Goal: Task Accomplishment & Management: Use online tool/utility

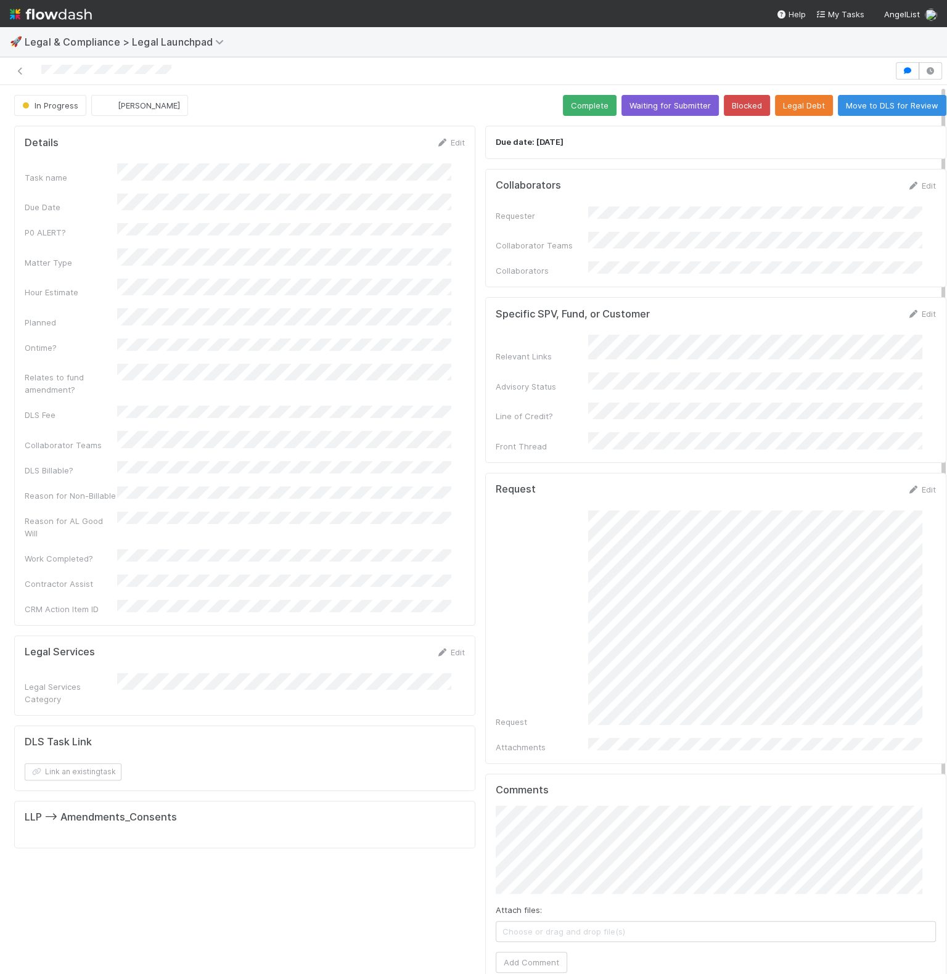
click at [463, 698] on div "Details Edit Task name Due Date P0 ALERT? Matter Type Hour Estimate Planned Ont…" at bounding box center [244, 685] width 471 height 1129
click at [907, 183] on link "Edit" at bounding box center [921, 186] width 29 height 10
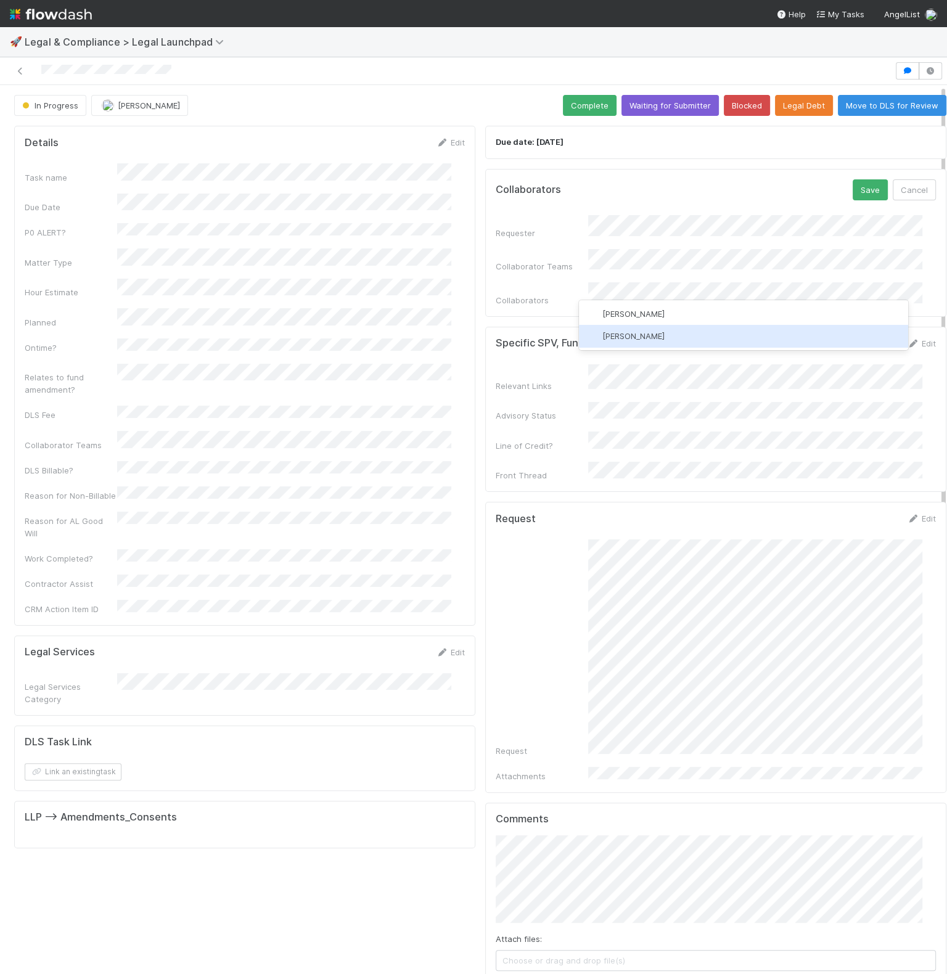
drag, startPoint x: 682, startPoint y: 334, endPoint x: 689, endPoint y: 334, distance: 6.8
click at [682, 334] on div "[PERSON_NAME]" at bounding box center [743, 336] width 329 height 22
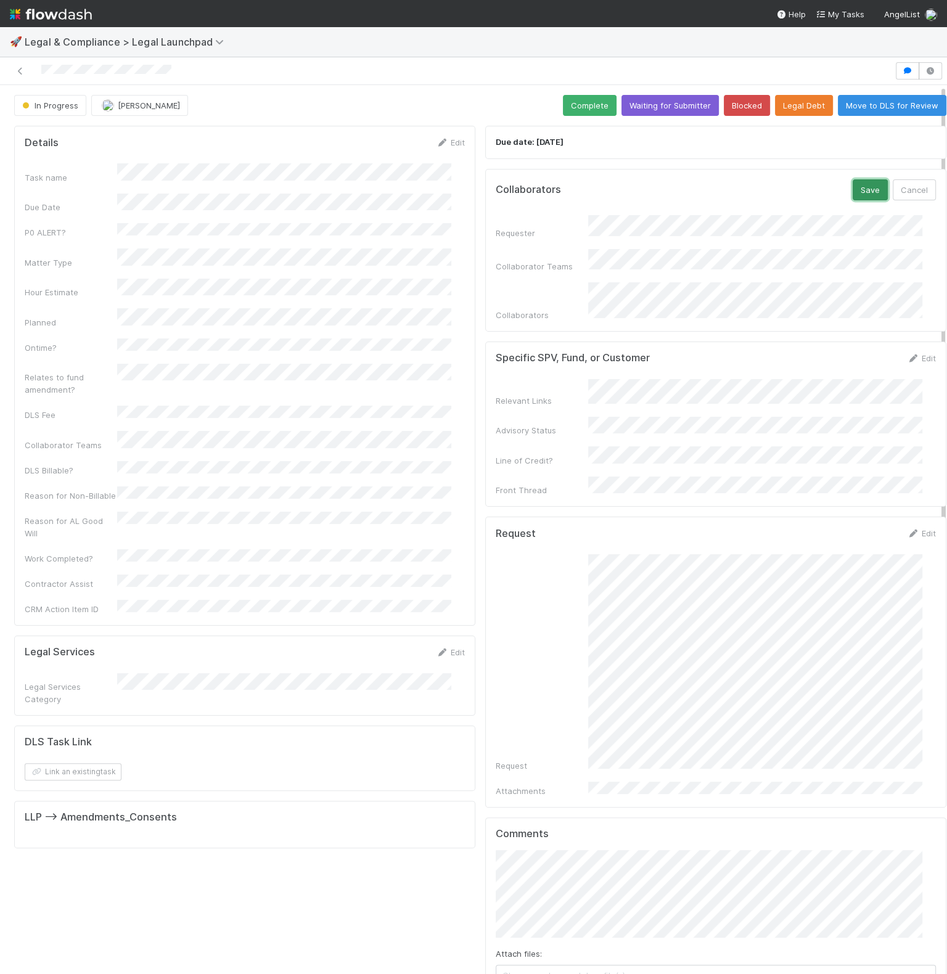
click at [853, 187] on button "Save" at bounding box center [870, 189] width 35 height 21
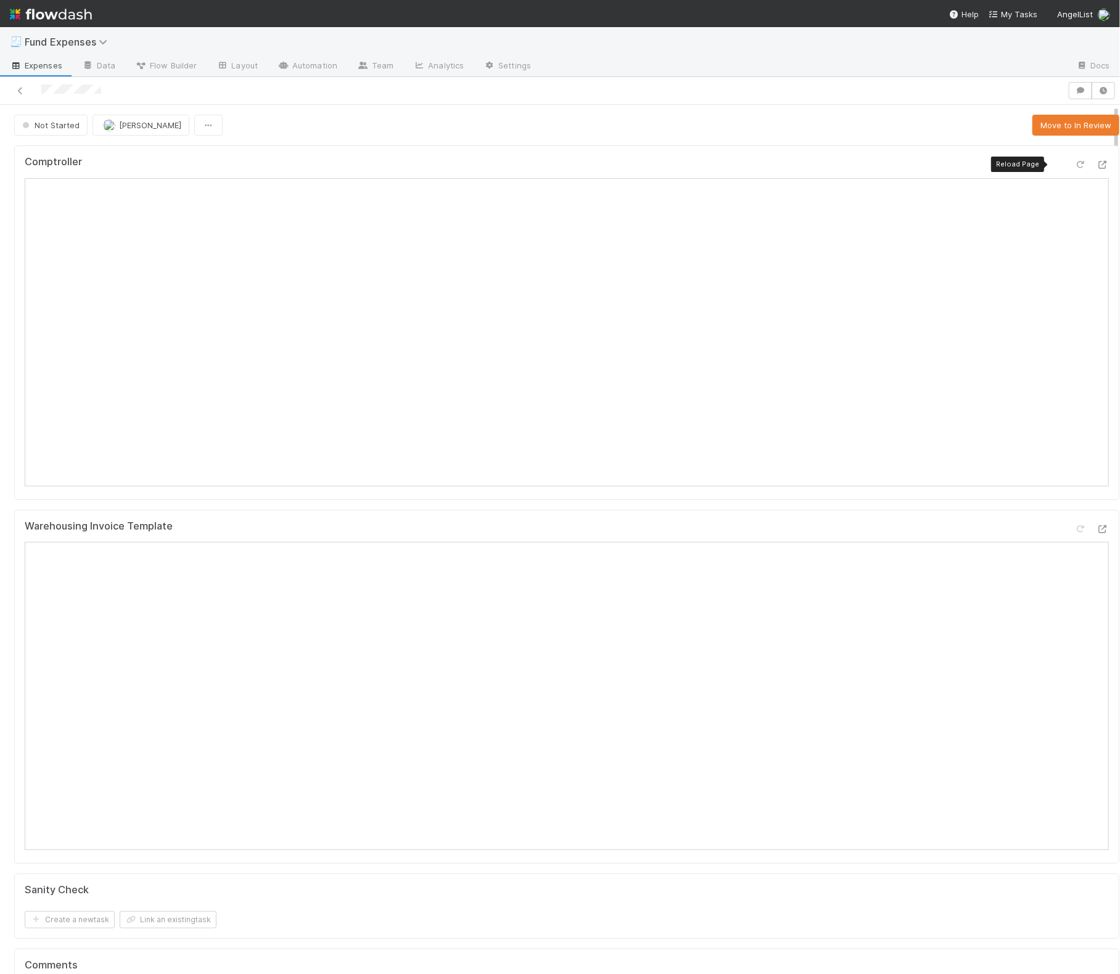
click at [872, 162] on icon at bounding box center [1080, 165] width 12 height 8
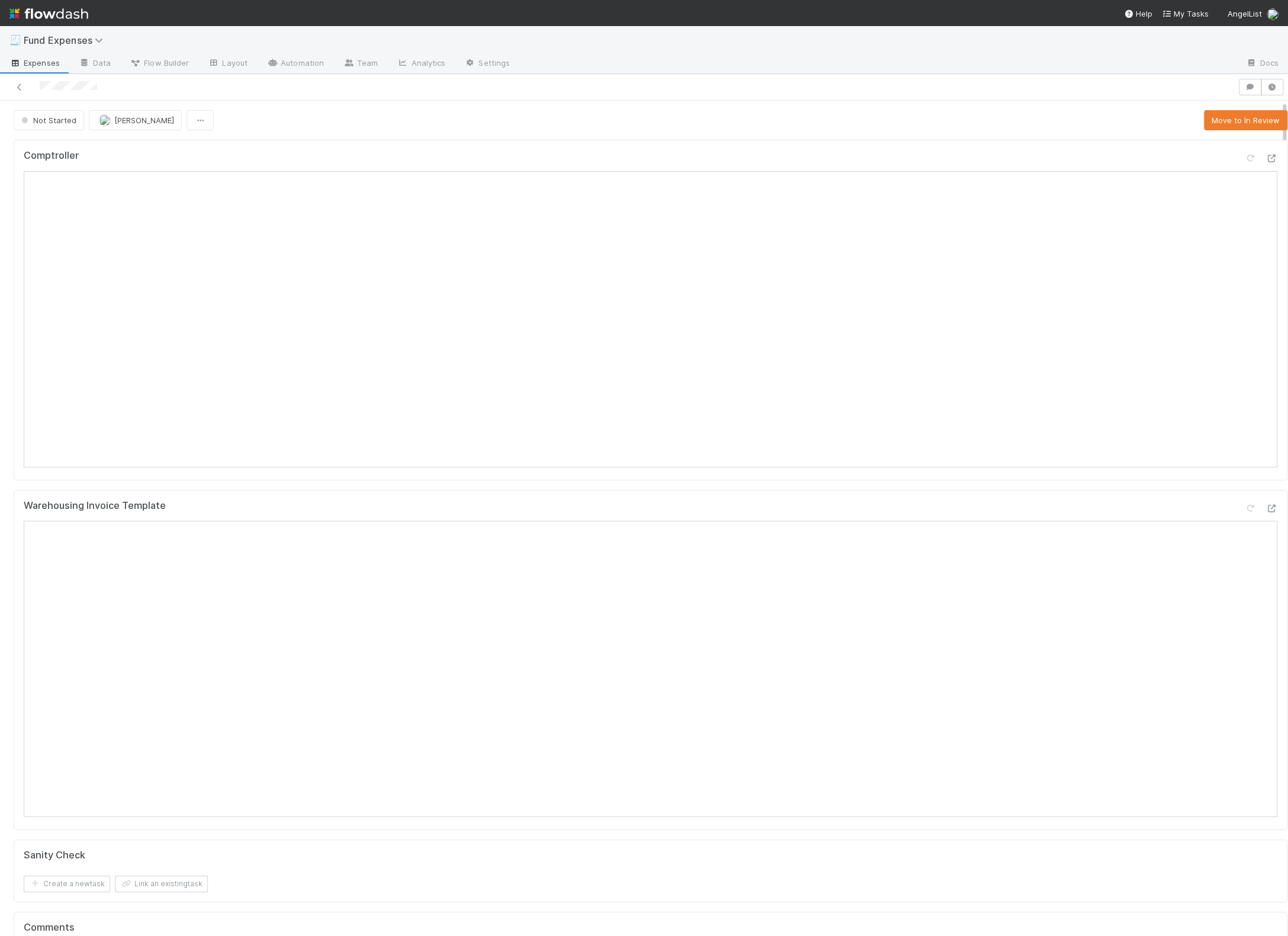
click at [838, 92] on div at bounding box center [619, 86] width 1228 height 16
click at [622, 504] on div "Warehousing Invoice Template" at bounding box center [651, 510] width 1254 height 21
click at [838, 123] on button "Move to In Review" at bounding box center [1246, 120] width 84 height 20
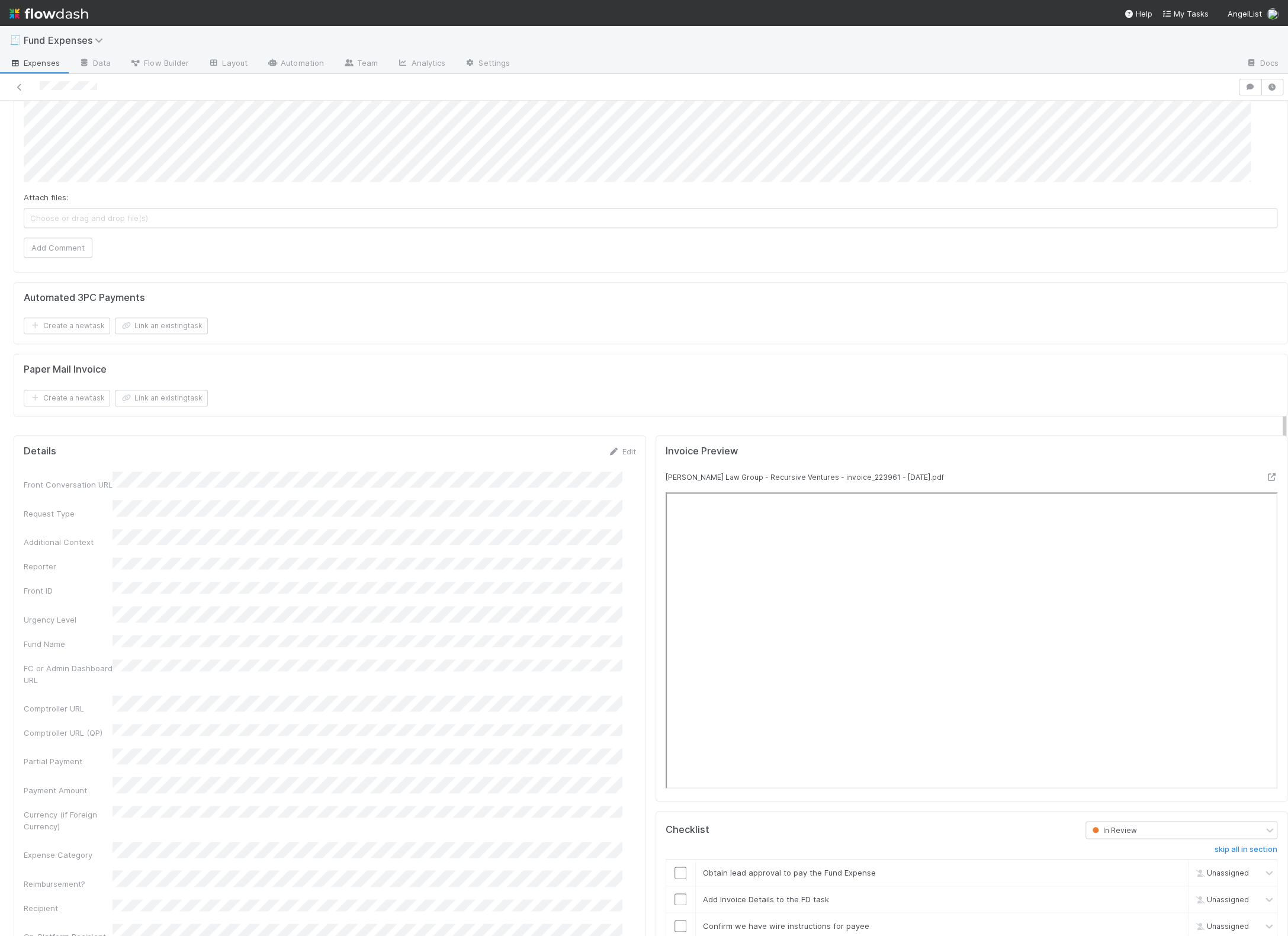
scroll to position [804, 0]
click at [615, 441] on link "Edit" at bounding box center [621, 446] width 28 height 10
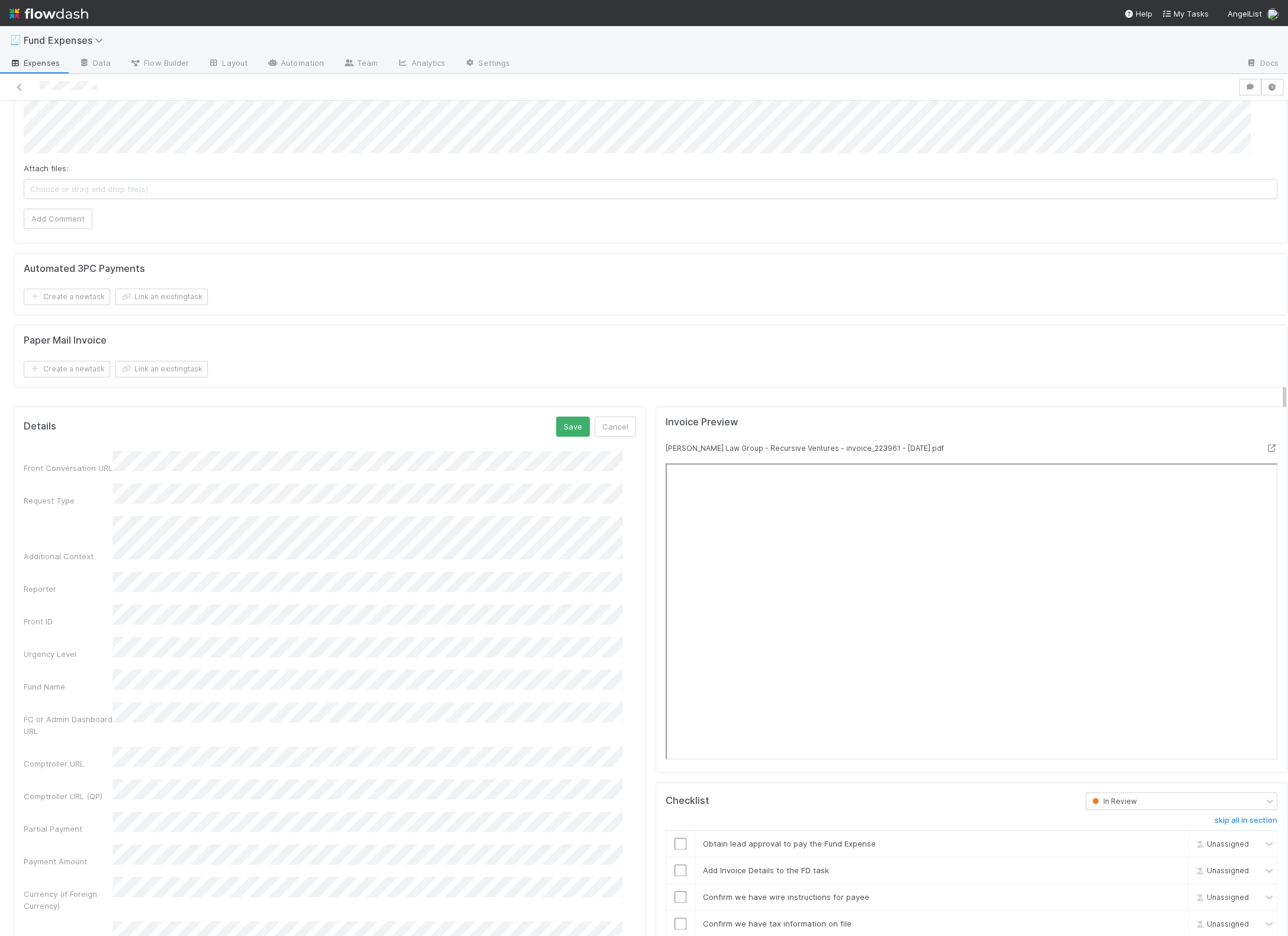
scroll to position [847, 0]
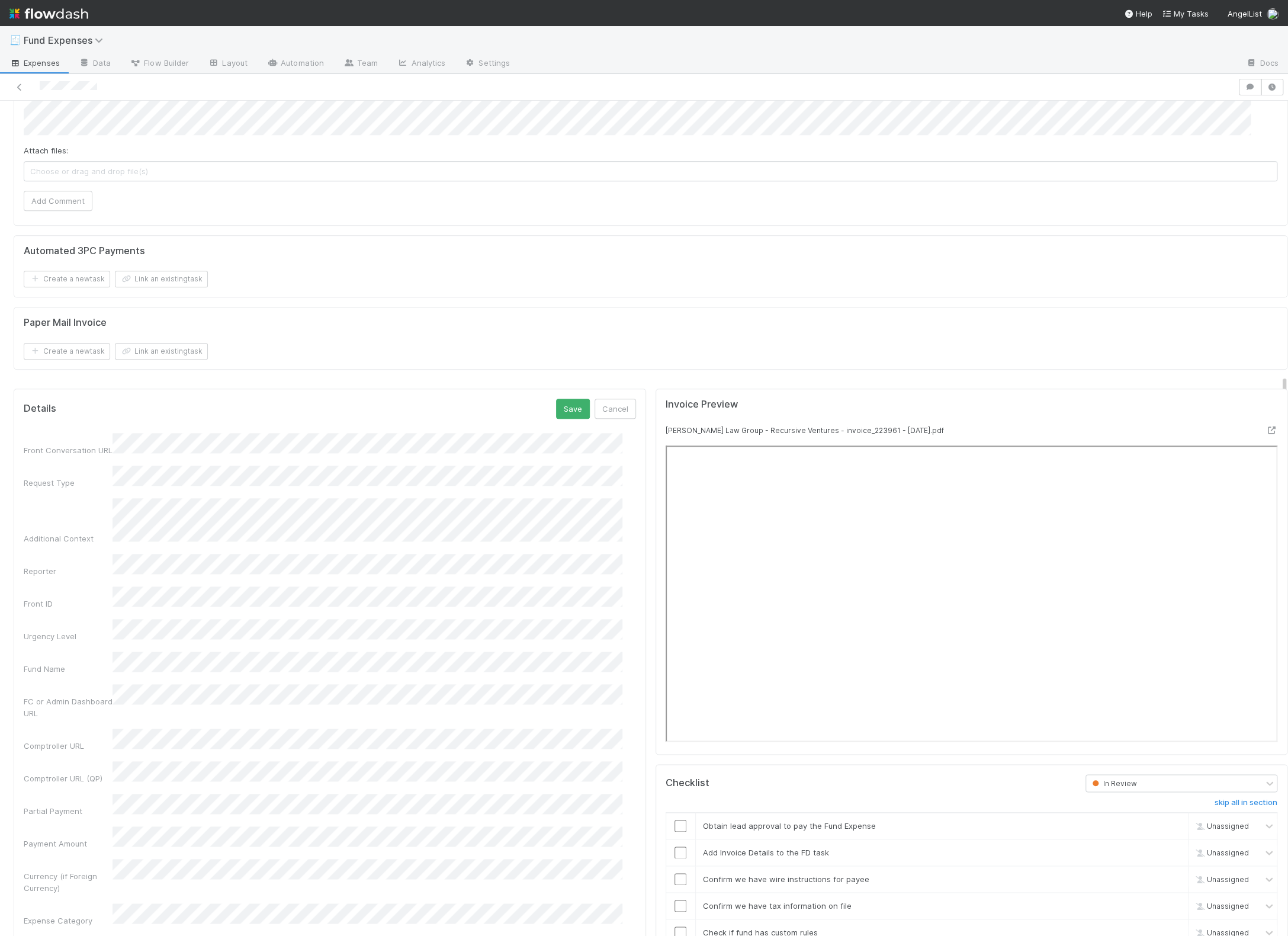
click at [106, 696] on div "FC or Admin Dashboard URL" at bounding box center [68, 707] width 89 height 24
click at [561, 403] on button "Save" at bounding box center [572, 408] width 34 height 20
click at [674, 820] on input "checkbox" at bounding box center [680, 825] width 12 height 12
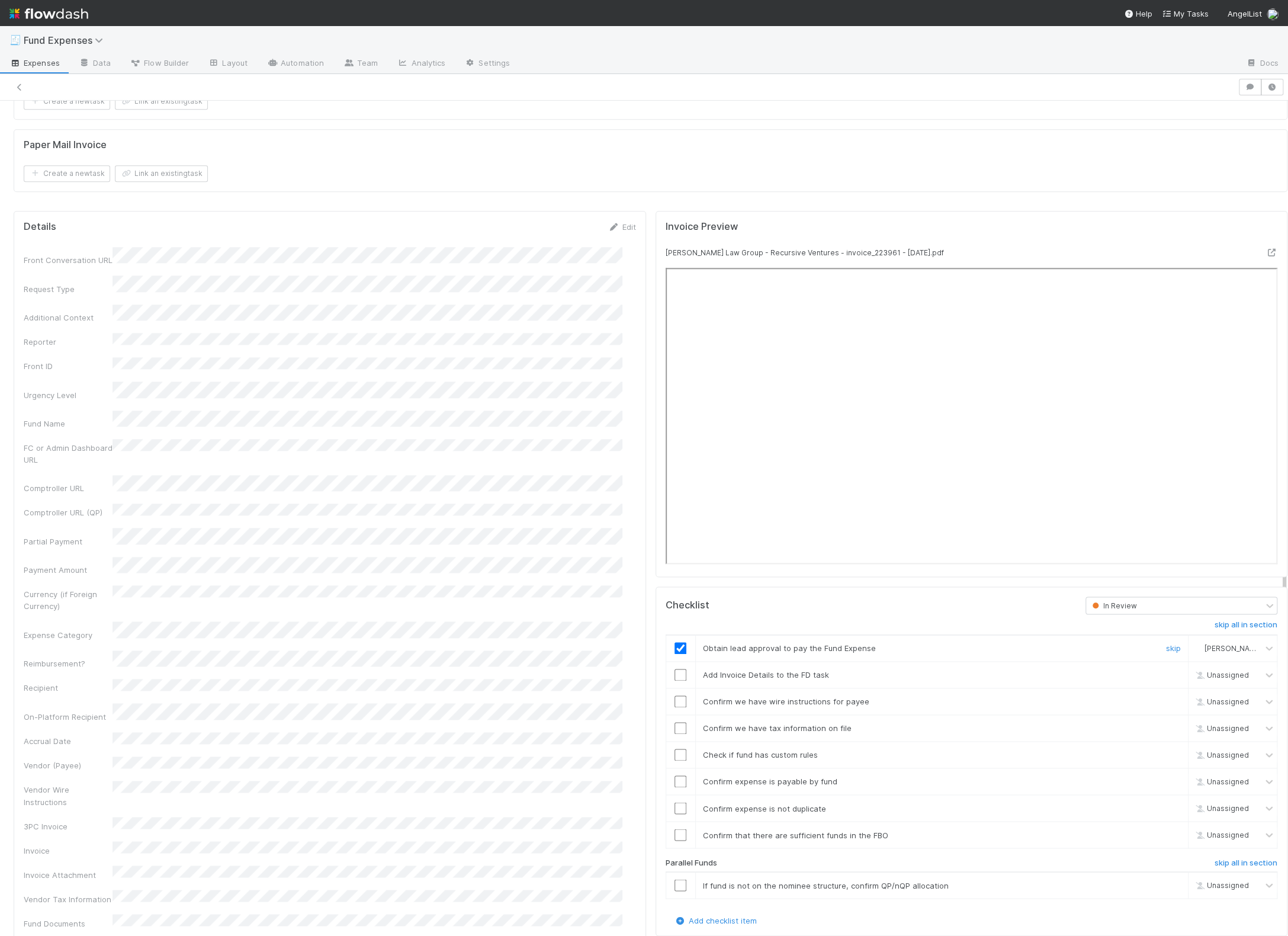
scroll to position [1049, 0]
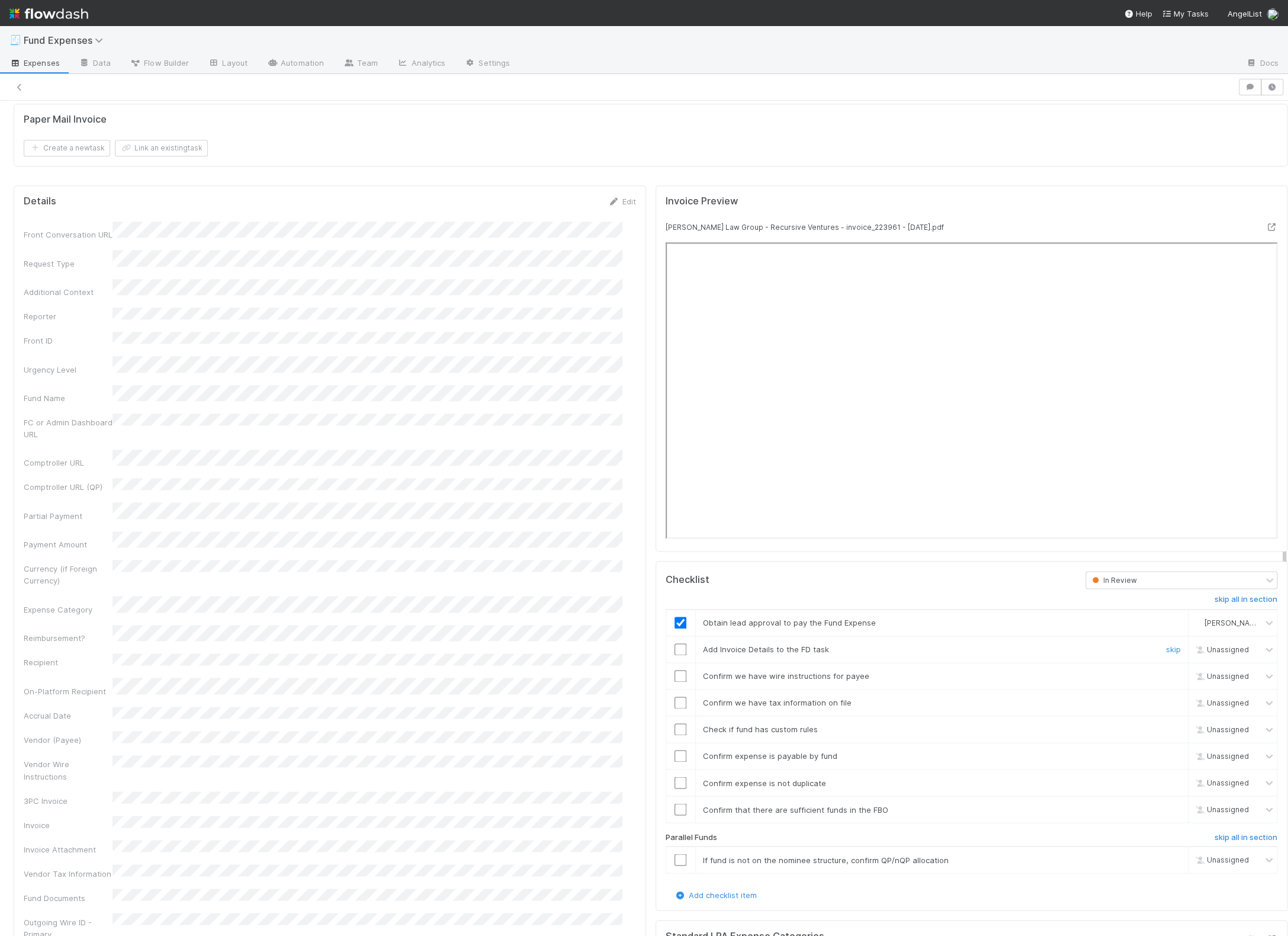
click at [674, 646] on input "checkbox" at bounding box center [680, 650] width 12 height 12
click at [674, 672] on input "checkbox" at bounding box center [680, 676] width 12 height 12
click at [674, 697] on input "checkbox" at bounding box center [680, 702] width 12 height 12
click at [674, 727] on input "checkbox" at bounding box center [680, 729] width 12 height 12
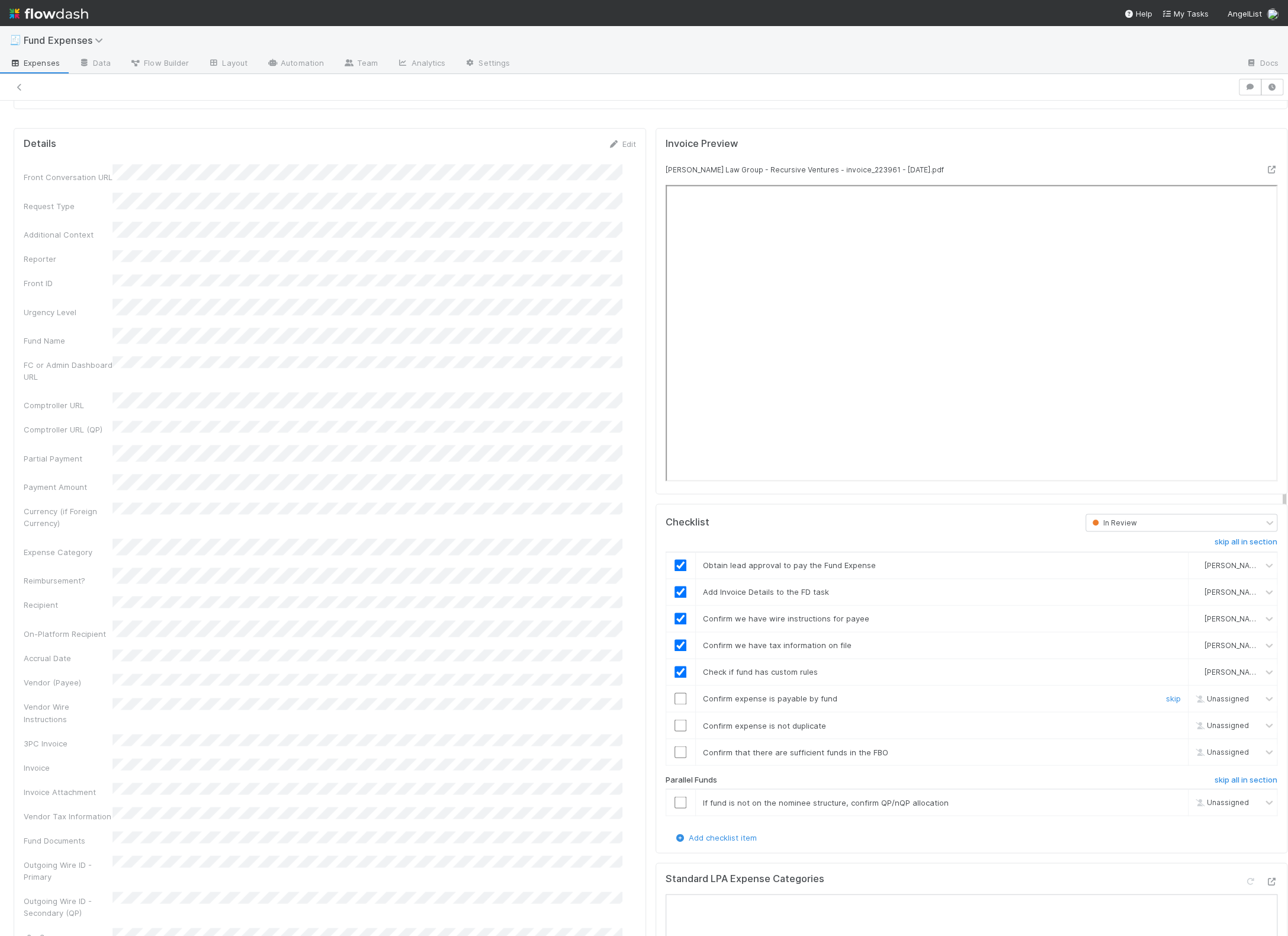
click at [674, 693] on input "checkbox" at bounding box center [680, 699] width 12 height 12
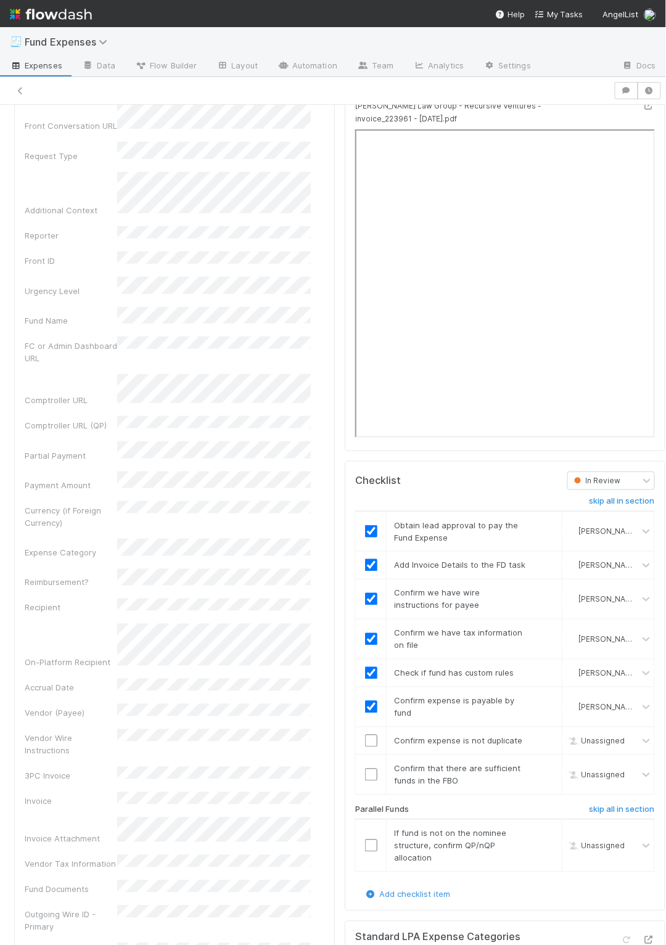
scroll to position [1148, 0]
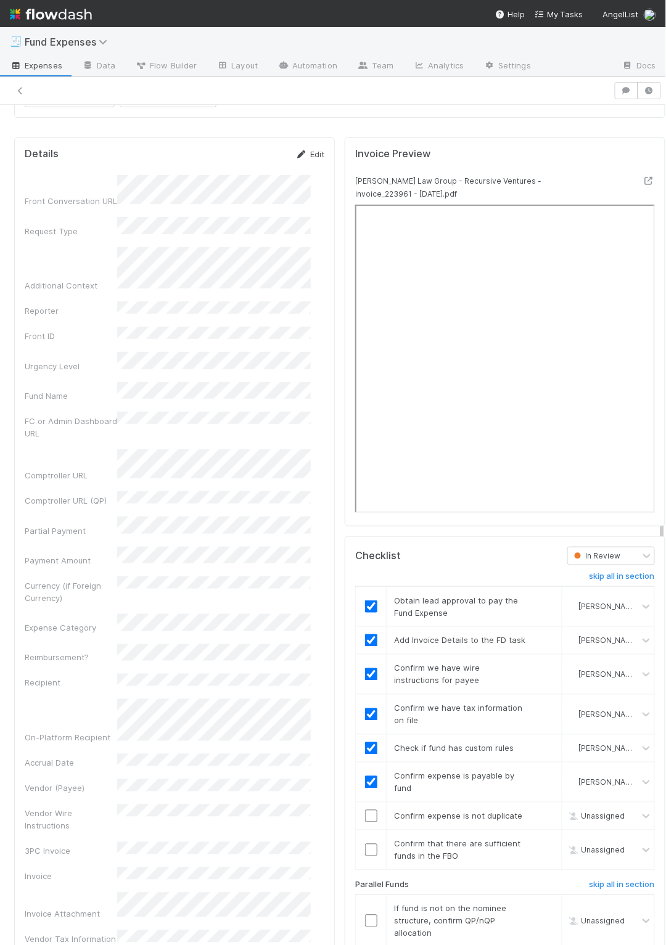
click at [298, 150] on link "Edit" at bounding box center [309, 154] width 29 height 10
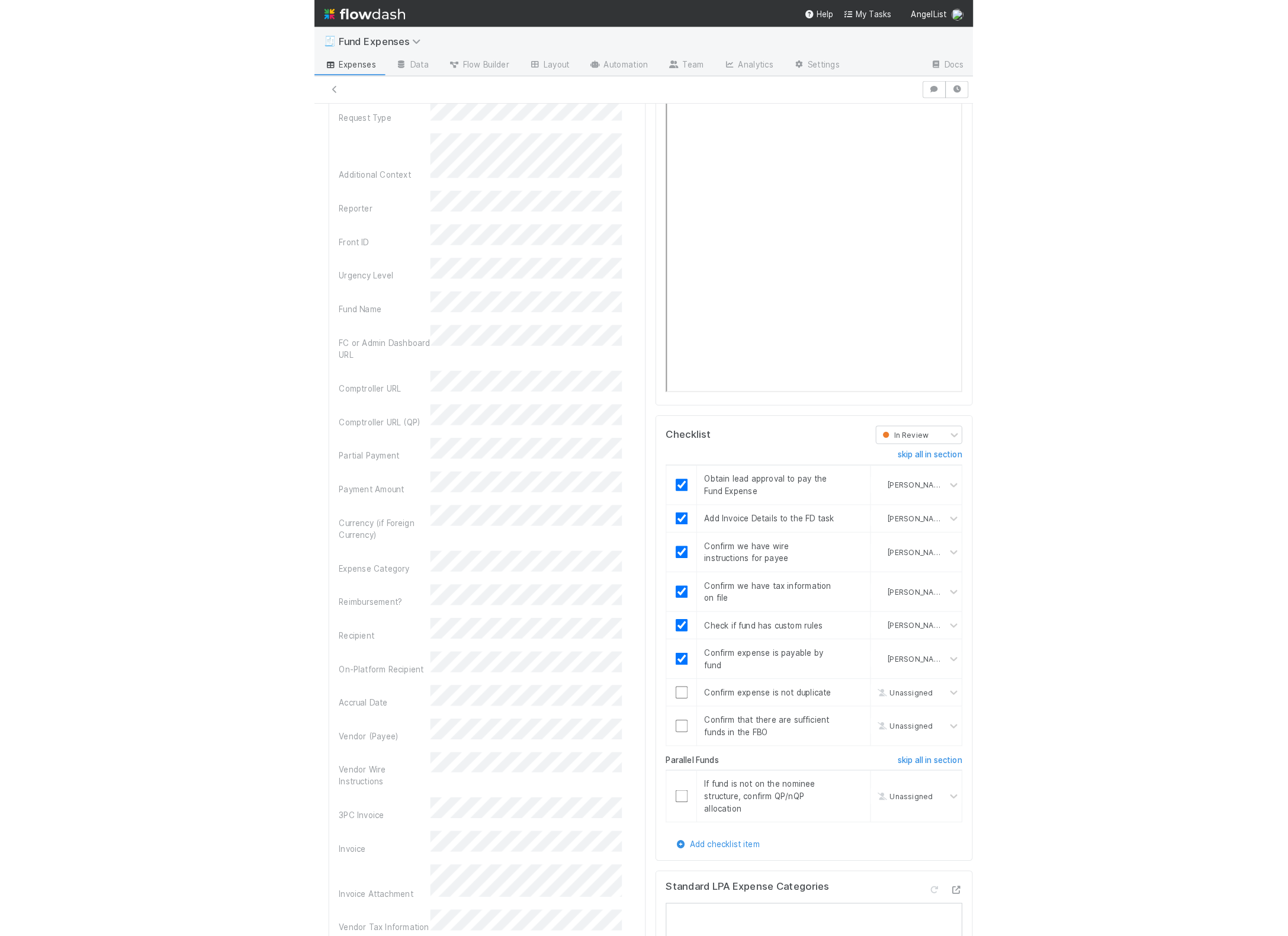
scroll to position [1217, 0]
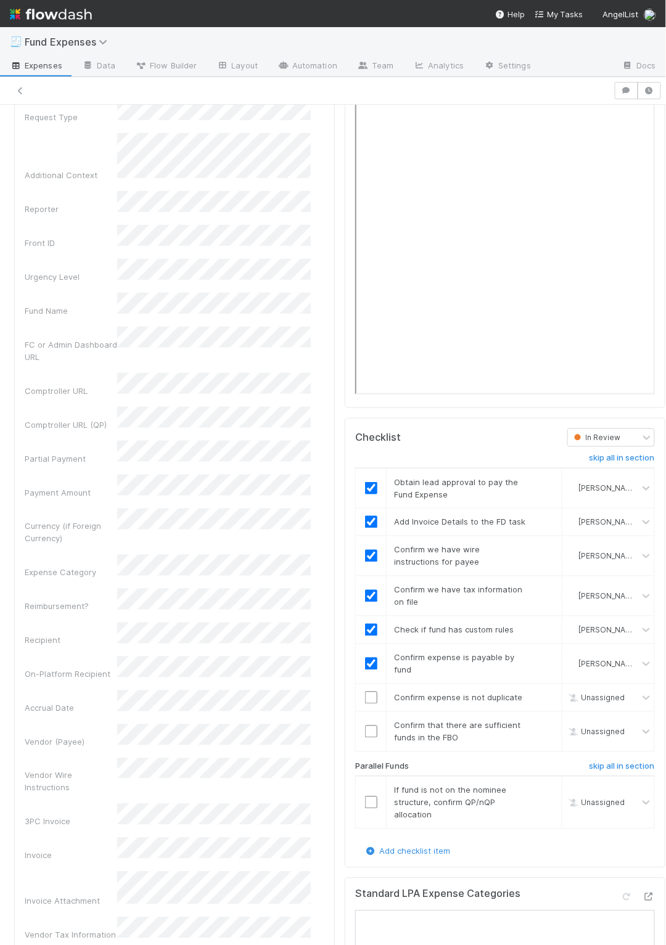
click at [100, 635] on div "Recipient" at bounding box center [71, 641] width 93 height 12
click at [146, 709] on div "Other" at bounding box center [216, 714] width 189 height 22
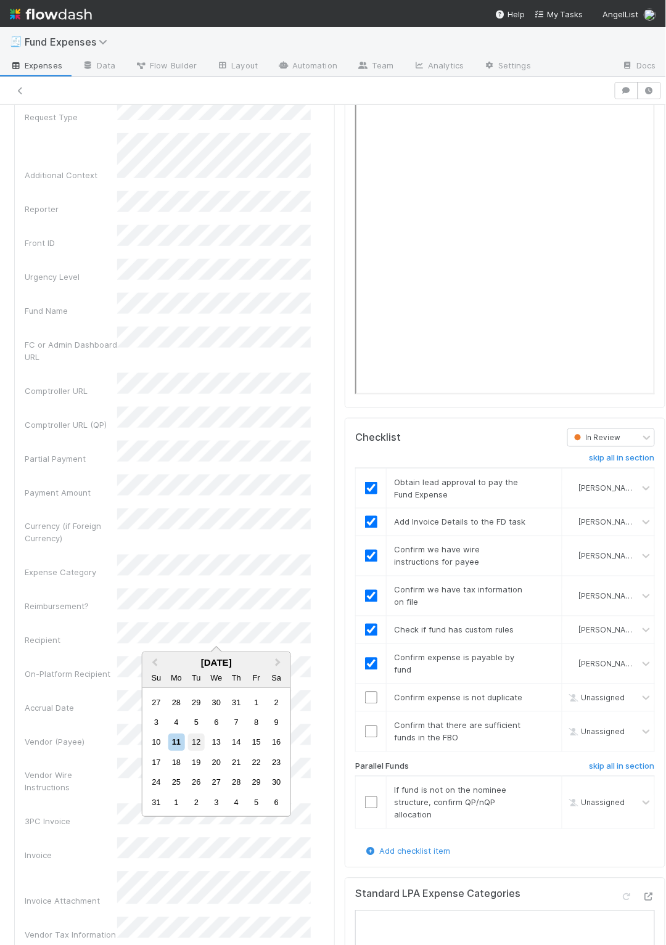
click at [197, 744] on div "12" at bounding box center [196, 742] width 17 height 17
click at [149, 662] on button "Previous Month" at bounding box center [154, 664] width 20 height 20
click at [193, 742] on div "12" at bounding box center [196, 742] width 17 height 17
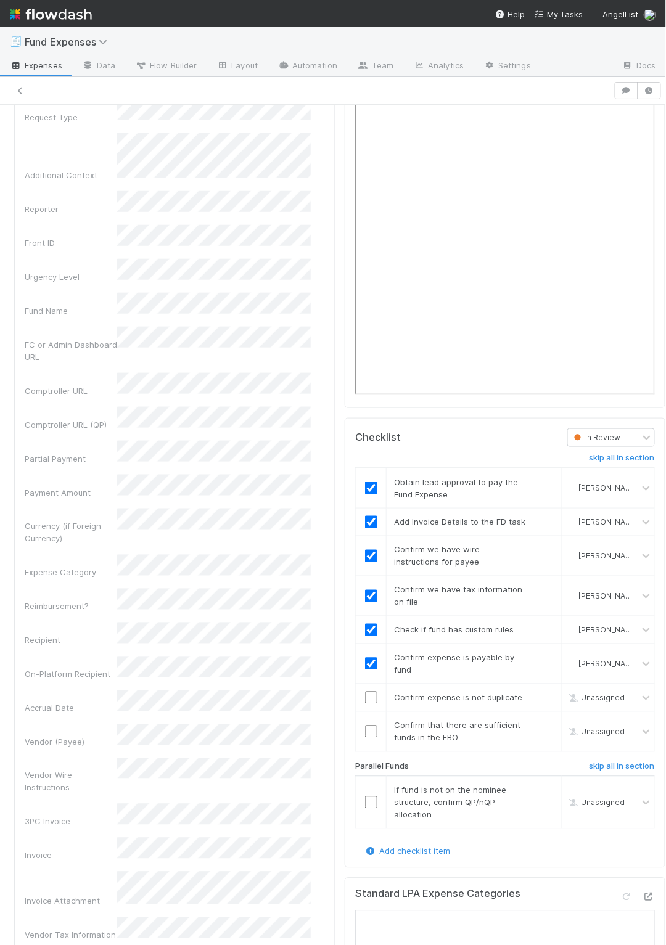
click at [99, 617] on div "Front Conversation URL Request Type Additional Context Reporter Front ID Urgenc…" at bounding box center [175, 870] width 300 height 1611
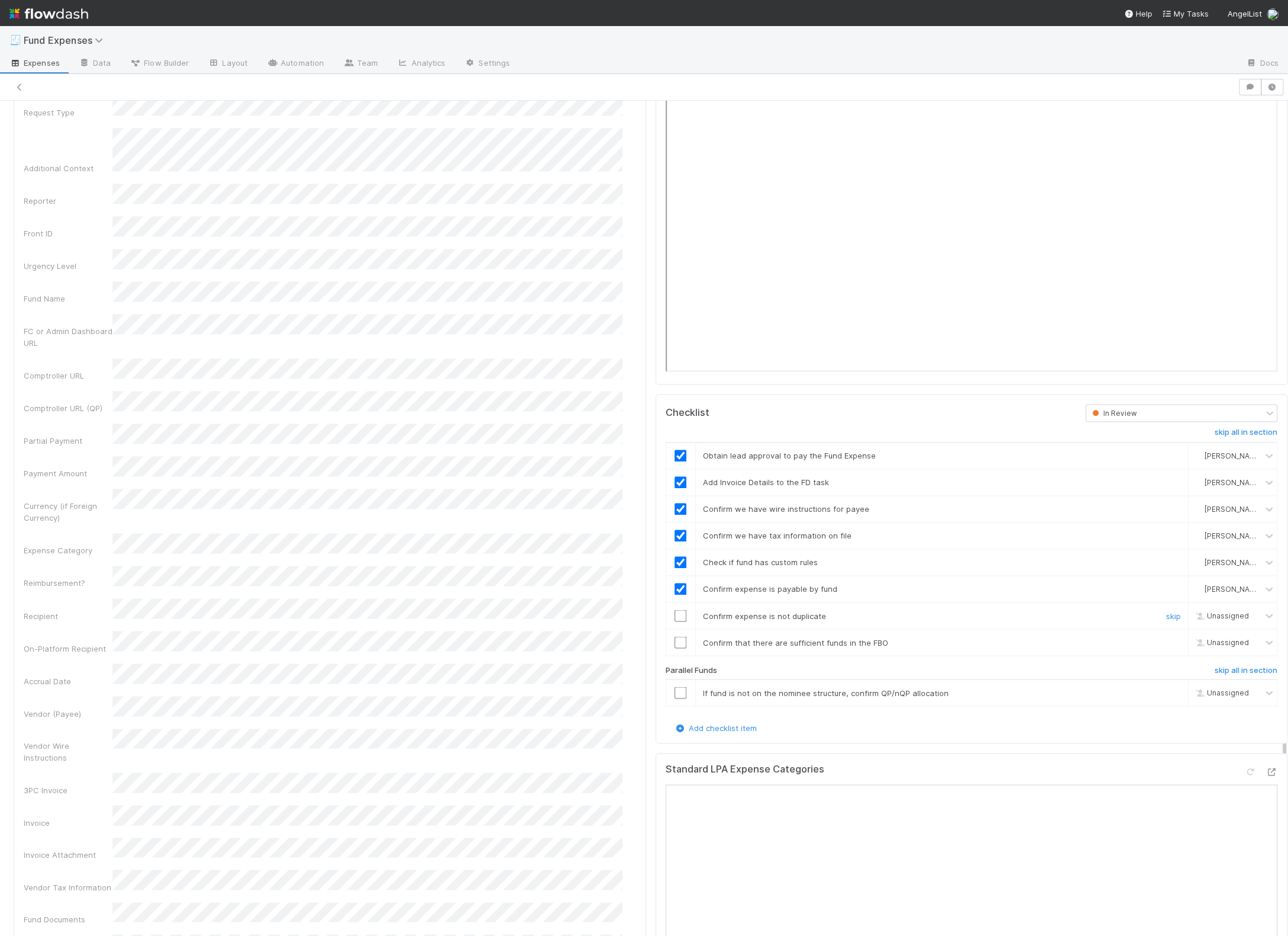
click at [674, 610] on input "checkbox" at bounding box center [680, 616] width 12 height 12
click at [838, 666] on h6 "skip all in section" at bounding box center [1246, 671] width 62 height 10
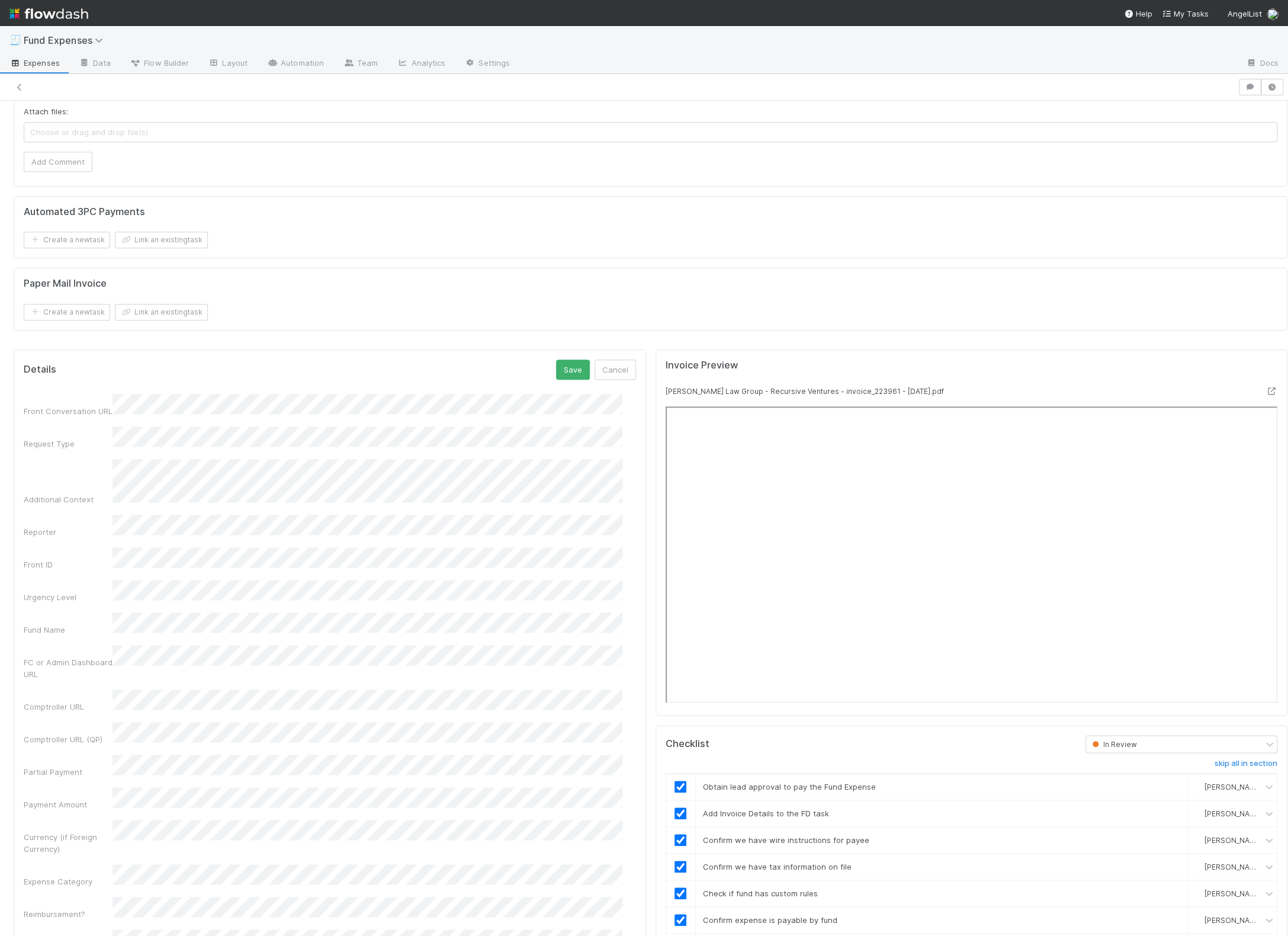
scroll to position [782, 0]
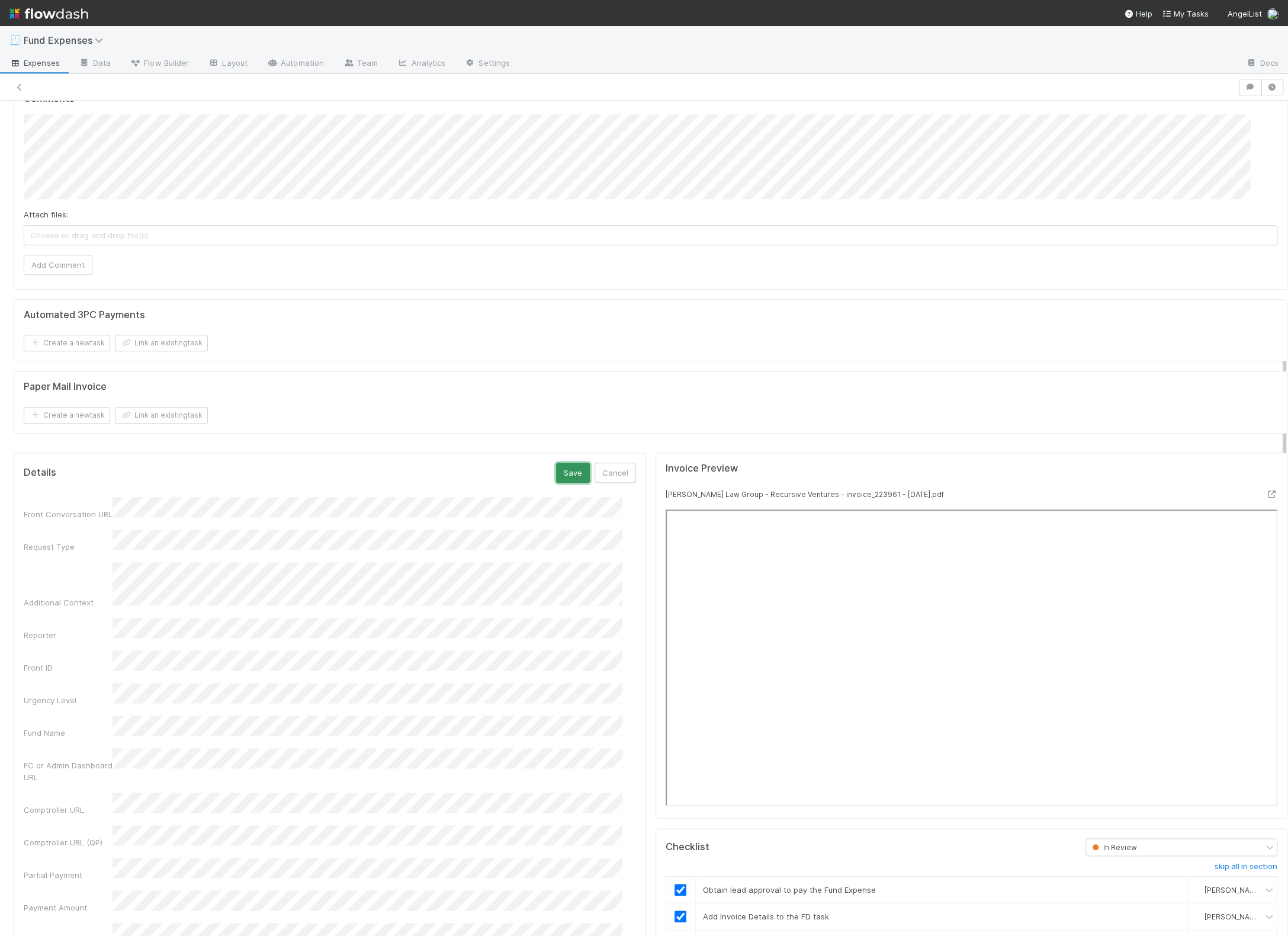
click at [562, 463] on button "Save" at bounding box center [572, 473] width 34 height 20
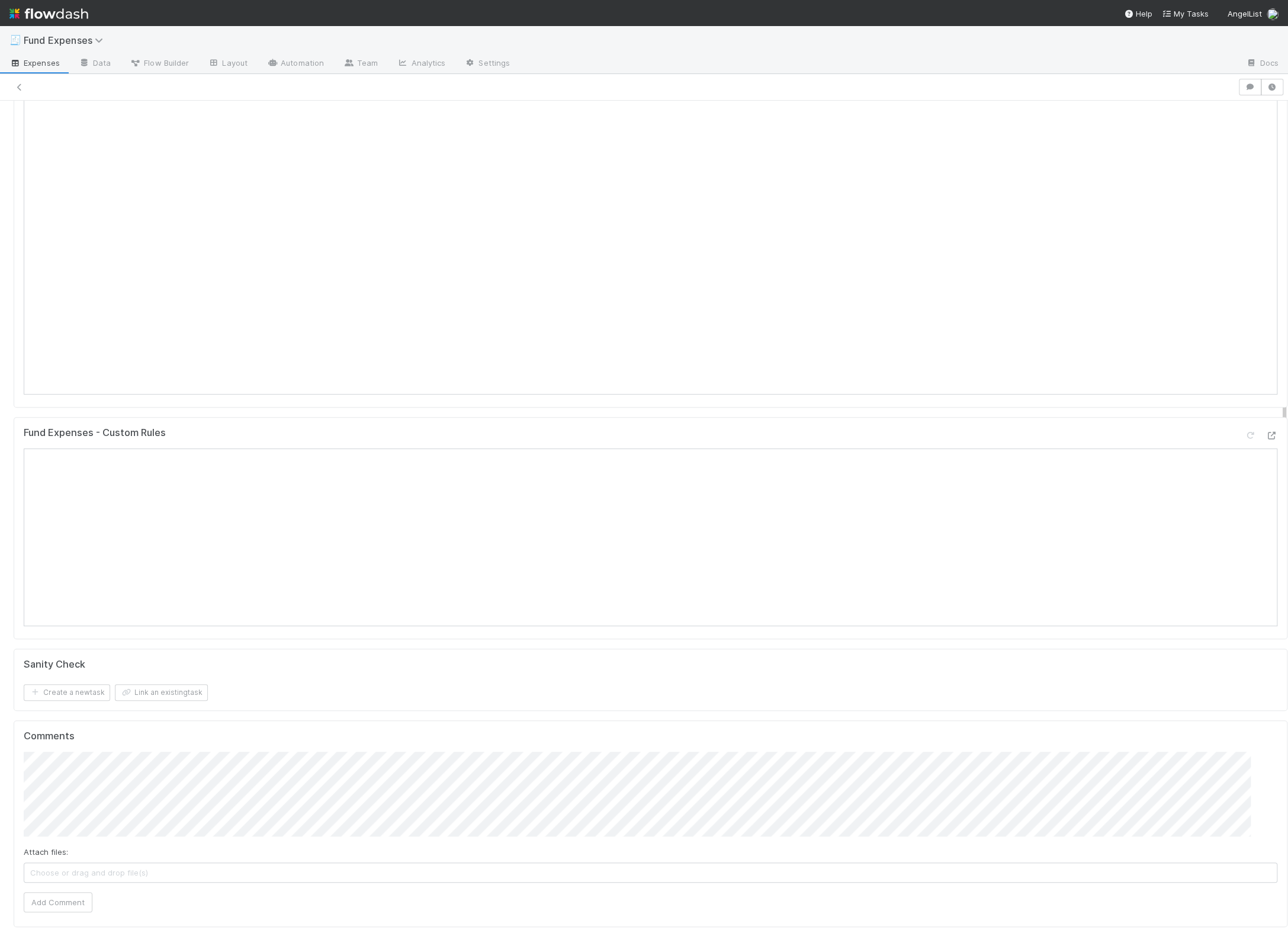
scroll to position [86, 0]
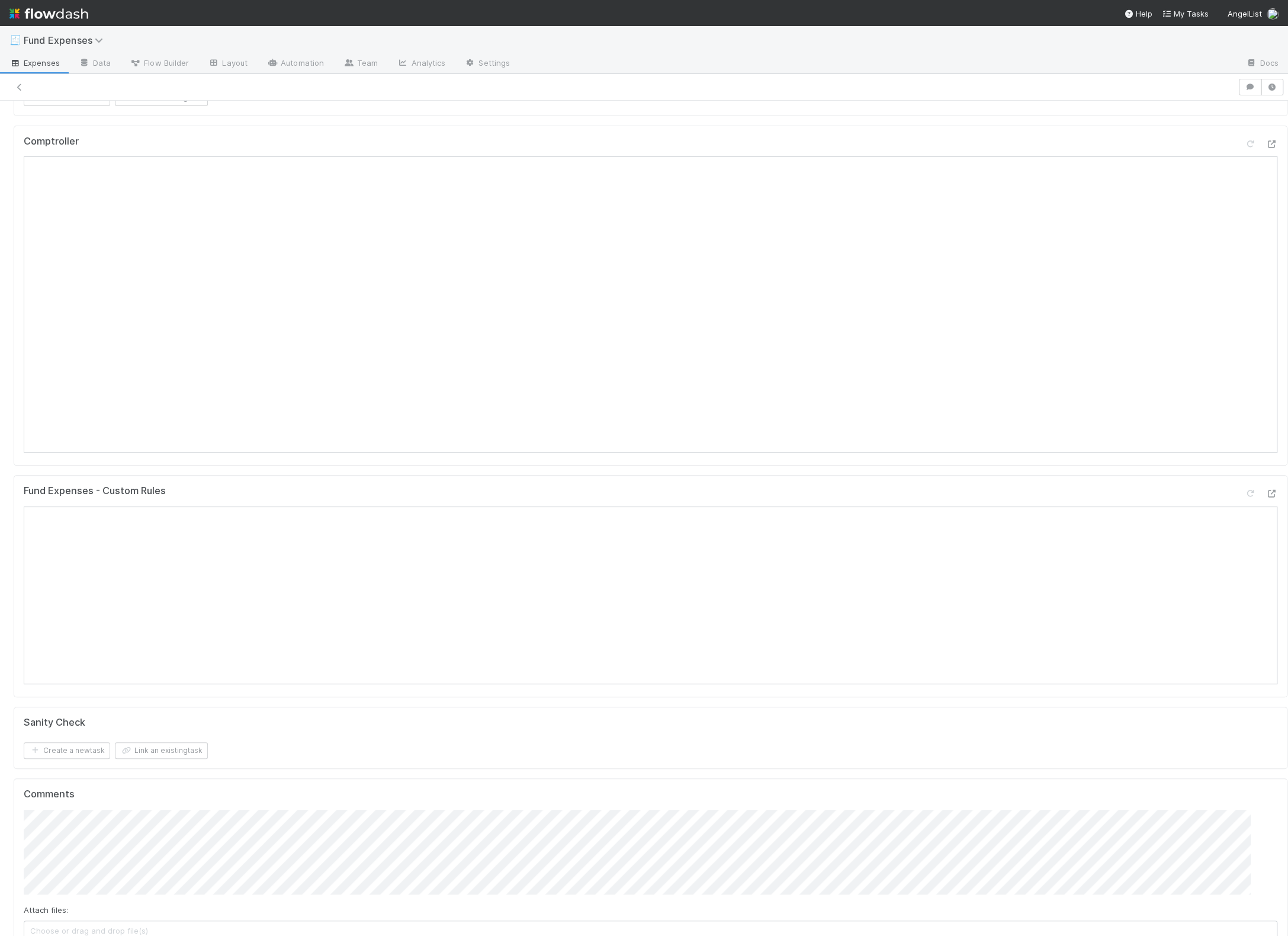
click at [603, 471] on div "Warehoused Investment Create a new task Link an existing task Comptroller Fund …" at bounding box center [650, 596] width 1283 height 1095
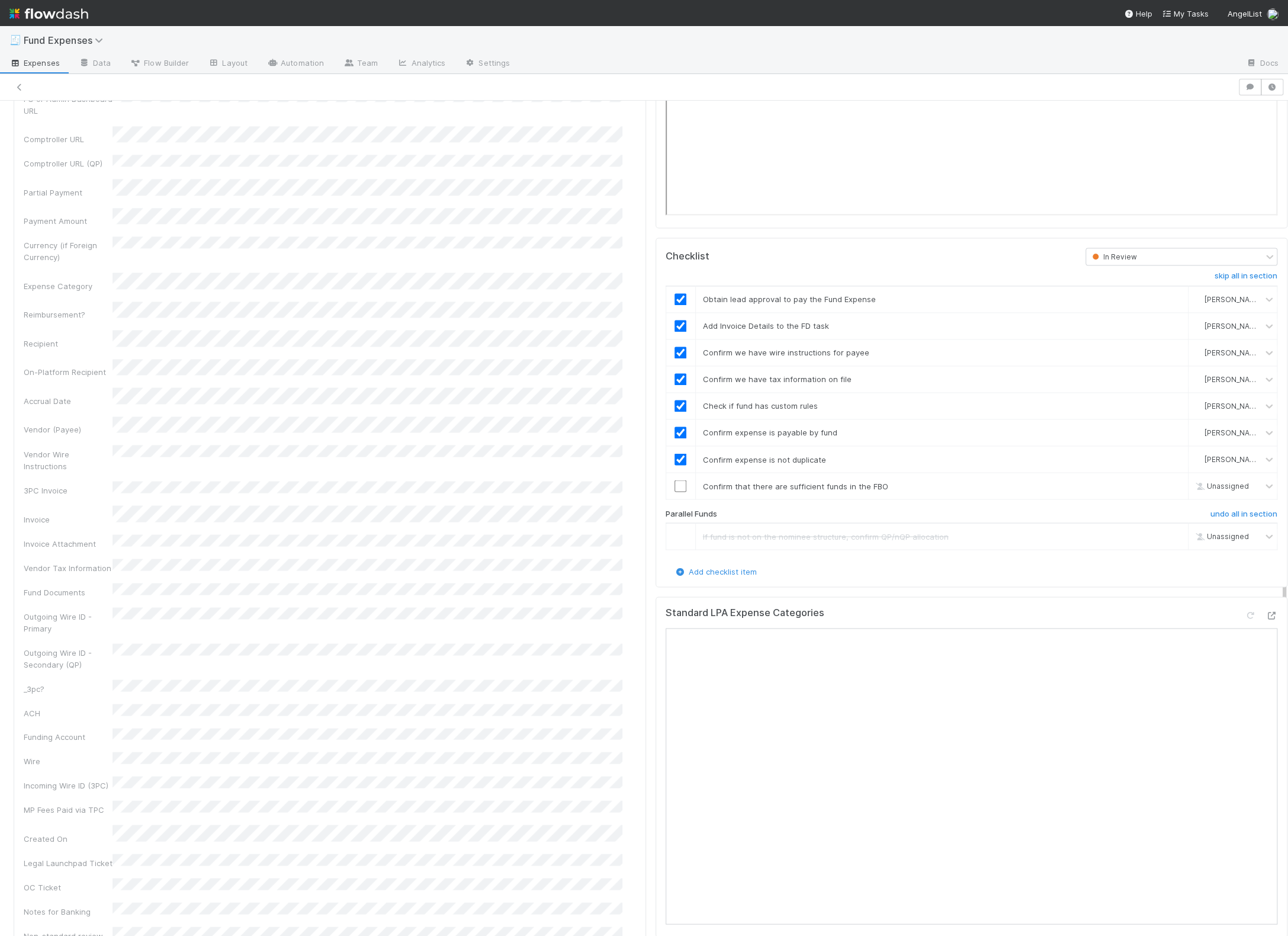
scroll to position [1392, 0]
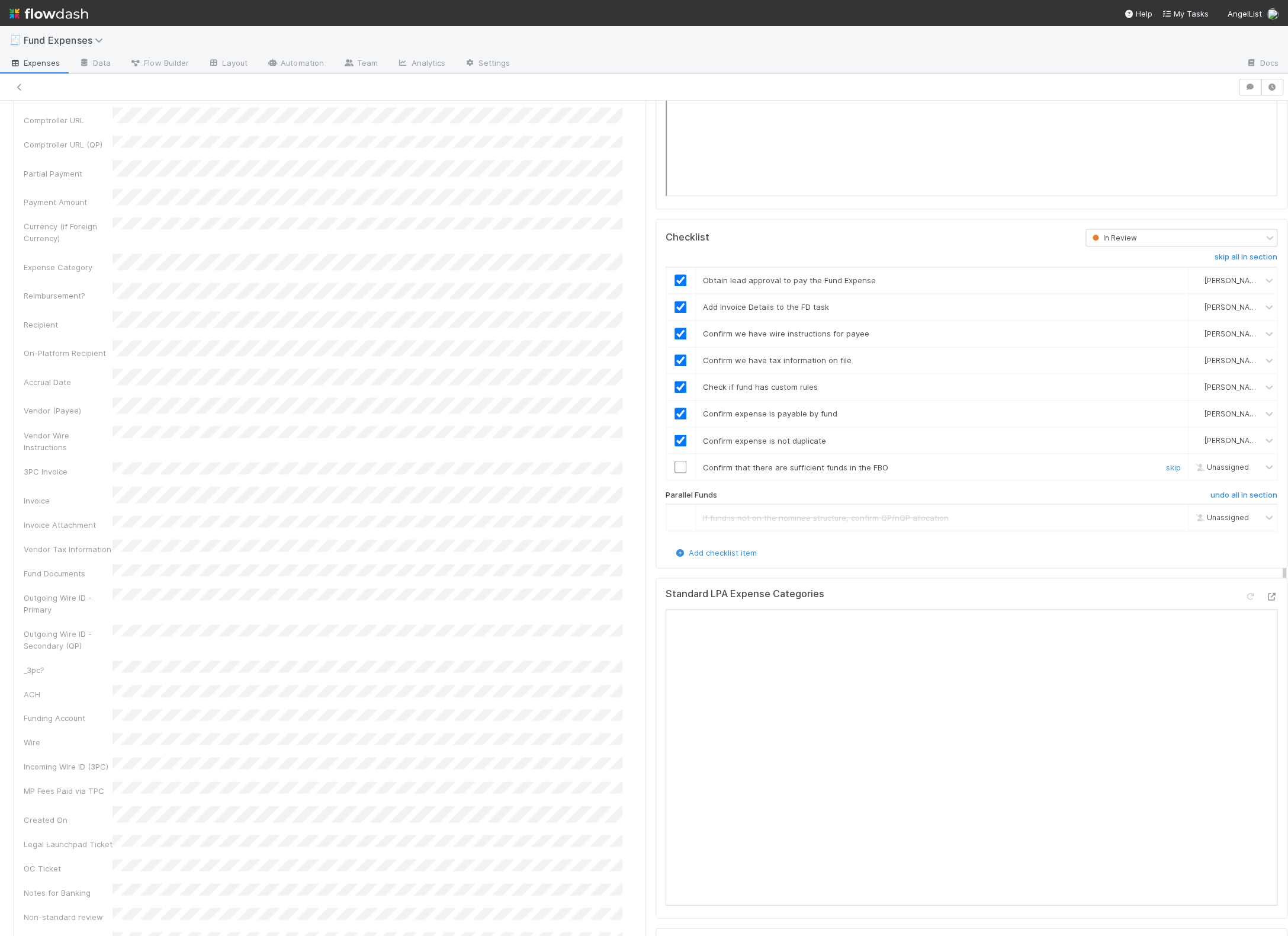
click at [674, 461] on input "checkbox" at bounding box center [680, 467] width 12 height 12
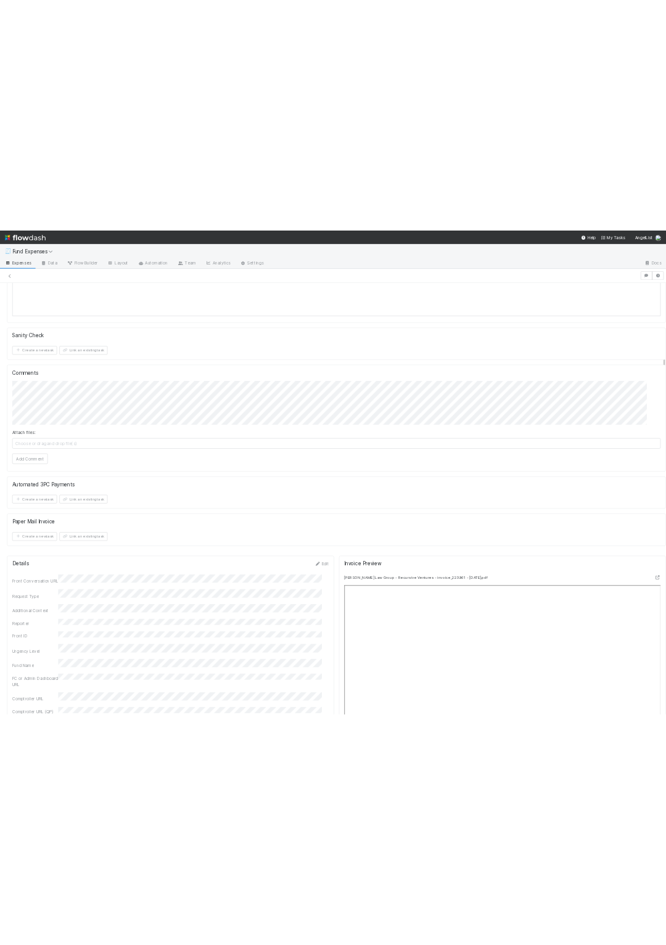
scroll to position [0, 0]
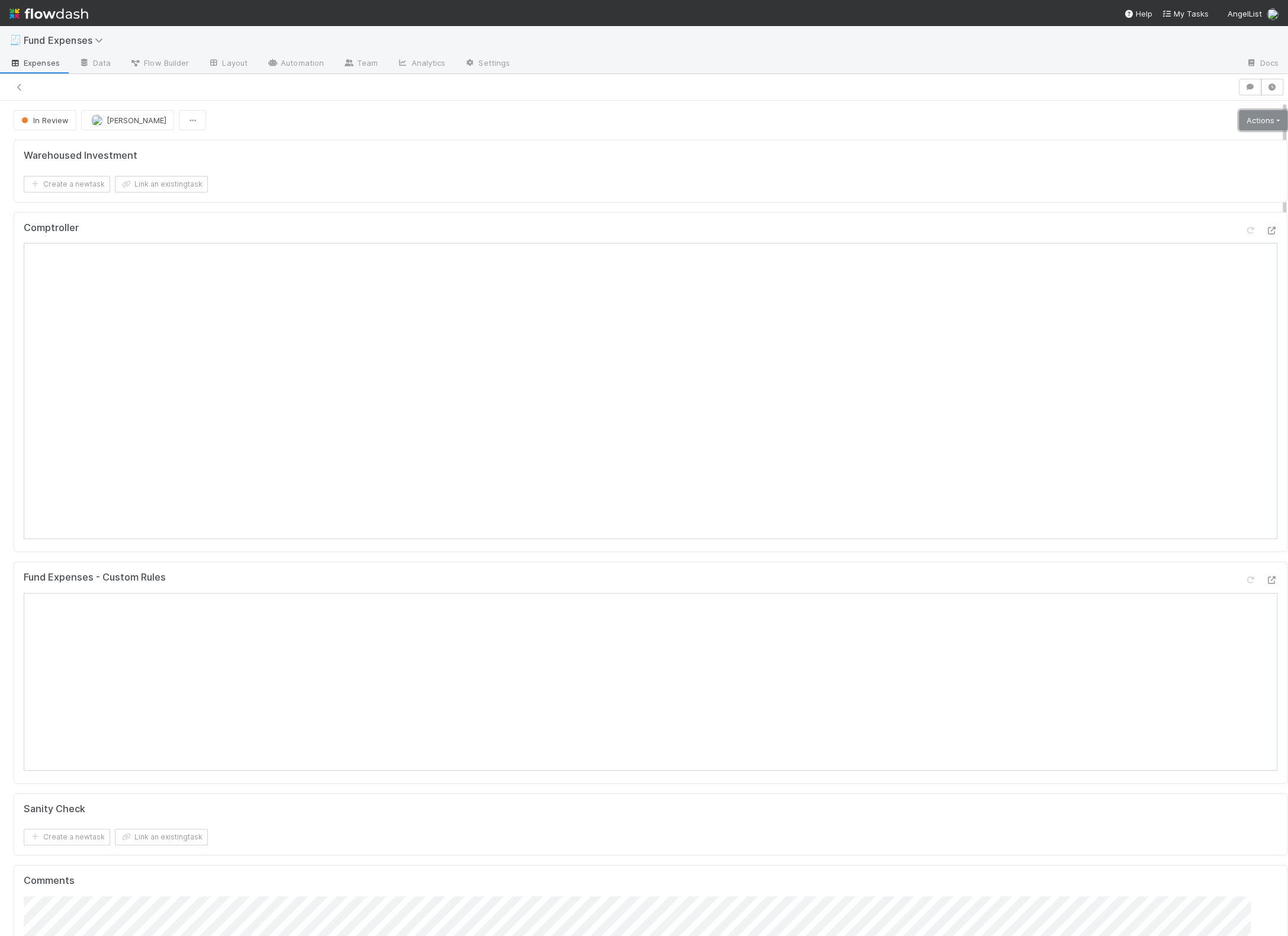
click at [838, 128] on link "Actions" at bounding box center [1263, 120] width 49 height 20
click at [838, 139] on button "Move to Transfer money" at bounding box center [1190, 144] width 205 height 16
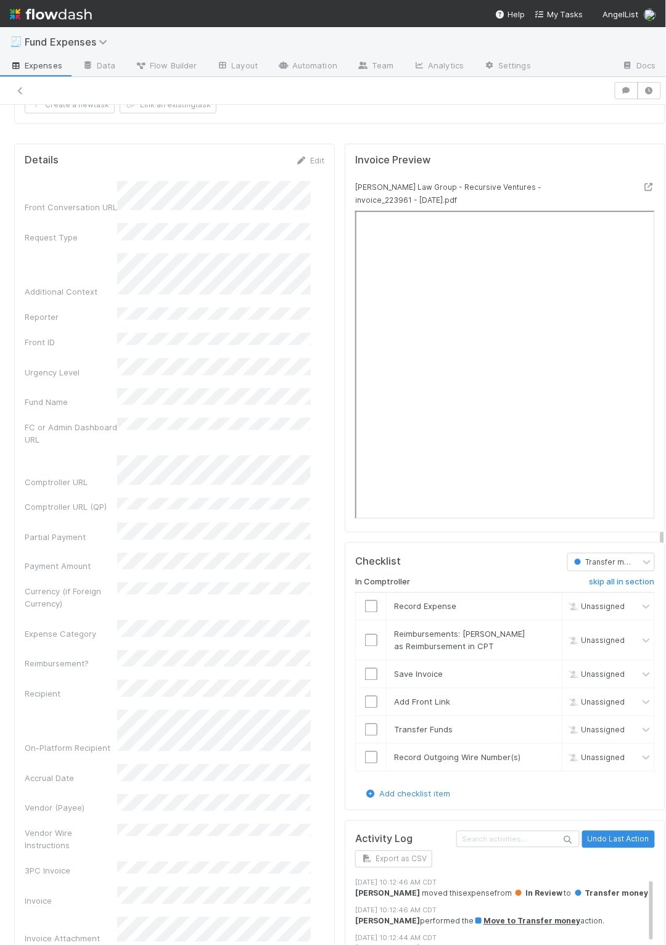
scroll to position [1320, 0]
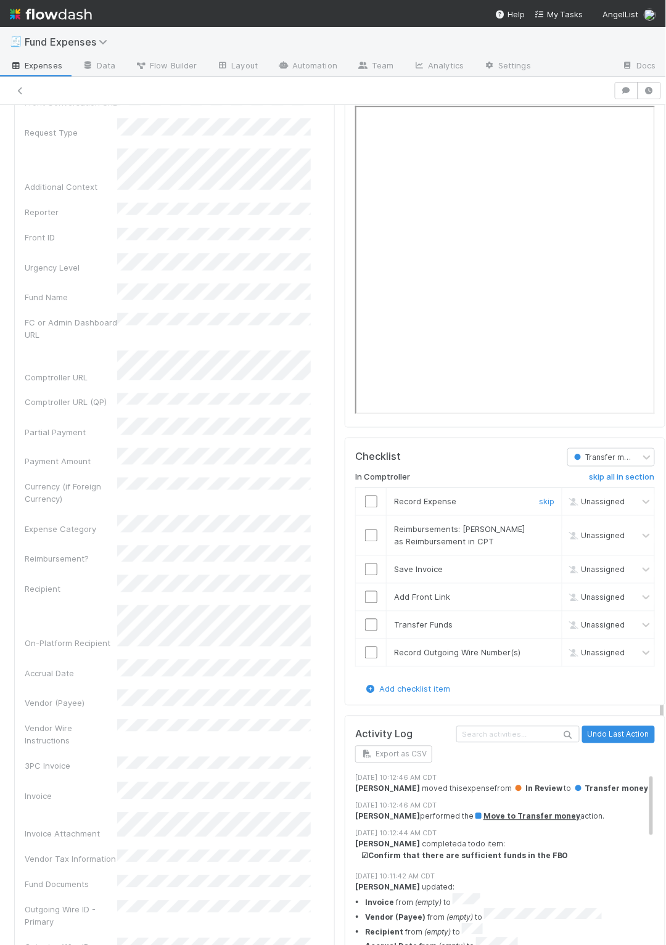
click at [365, 496] on input "checkbox" at bounding box center [371, 502] width 12 height 12
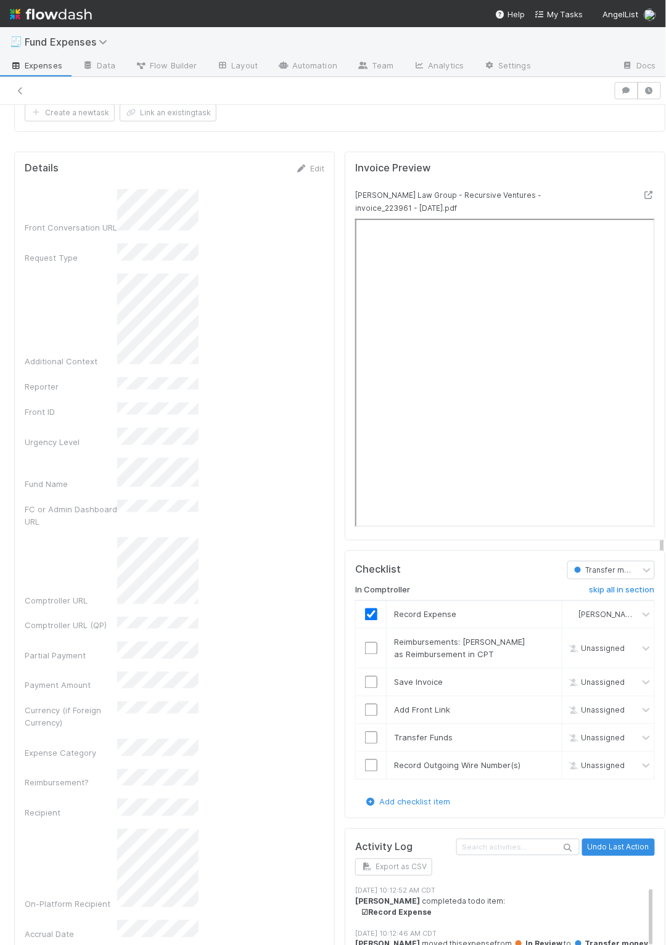
scroll to position [1119, 0]
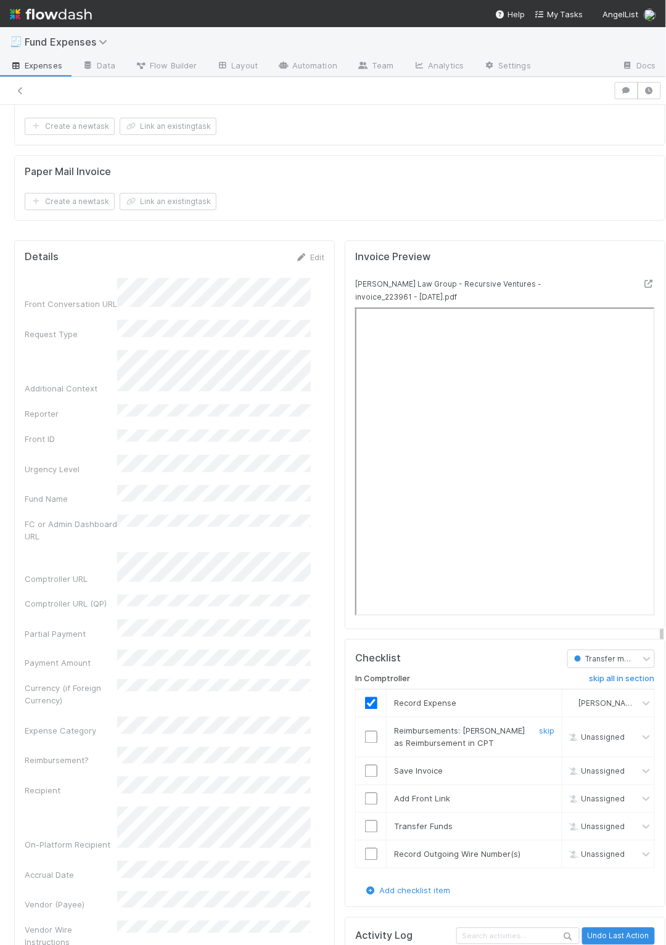
click at [365, 732] on input "checkbox" at bounding box center [371, 737] width 12 height 12
click at [365, 731] on input "checkbox" at bounding box center [371, 737] width 12 height 12
click at [365, 770] on input "checkbox" at bounding box center [371, 771] width 12 height 12
click at [365, 796] on input "checkbox" at bounding box center [371, 799] width 12 height 12
click at [365, 823] on input "checkbox" at bounding box center [371, 827] width 12 height 12
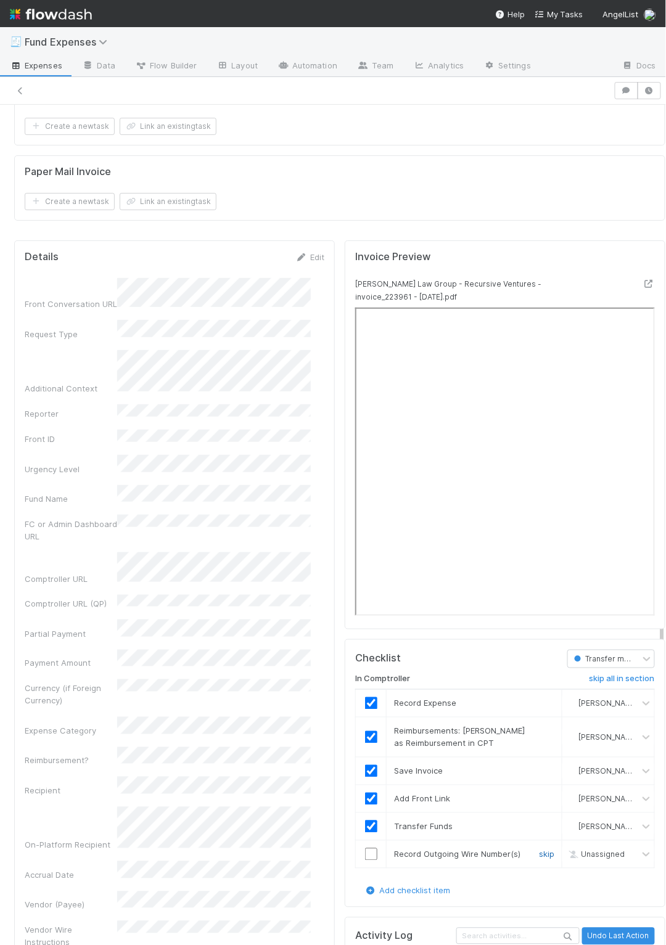
click at [539, 850] on link "skip" at bounding box center [546, 855] width 15 height 10
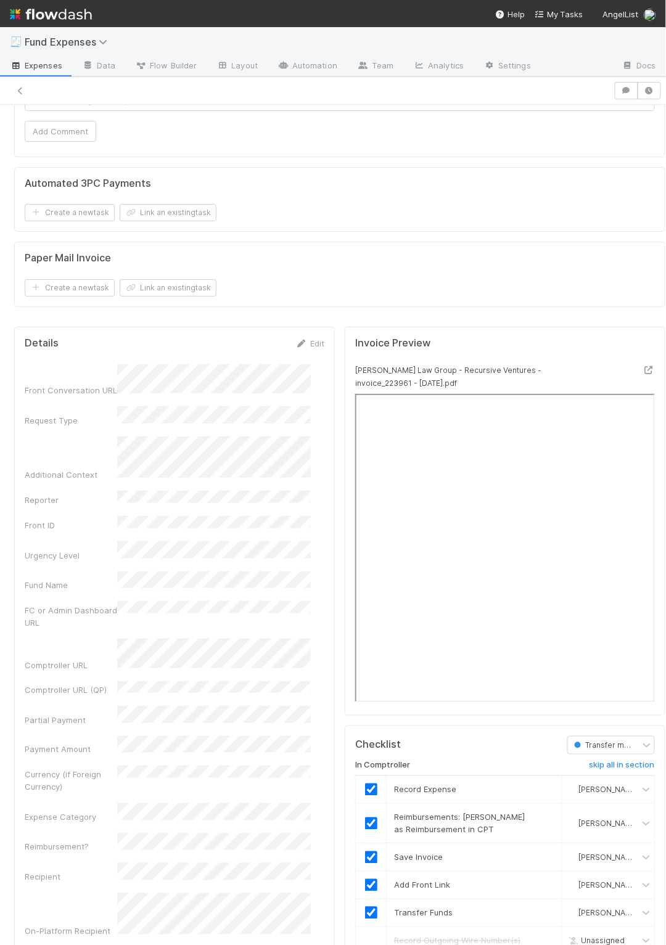
scroll to position [1032, 0]
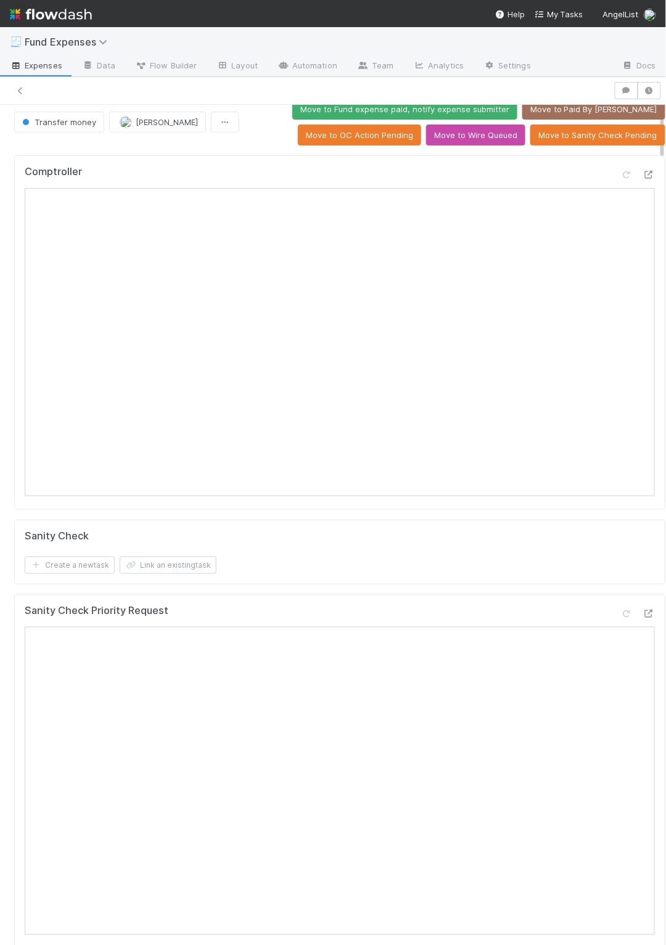
scroll to position [0, 0]
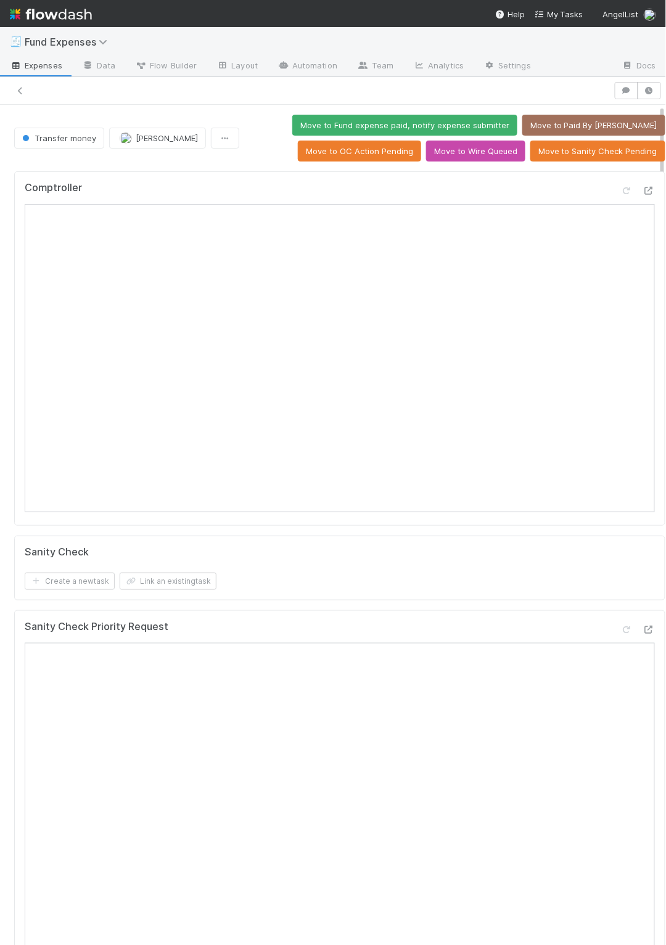
click at [382, 585] on div "Create a new task Link an existing task" at bounding box center [340, 581] width 630 height 17
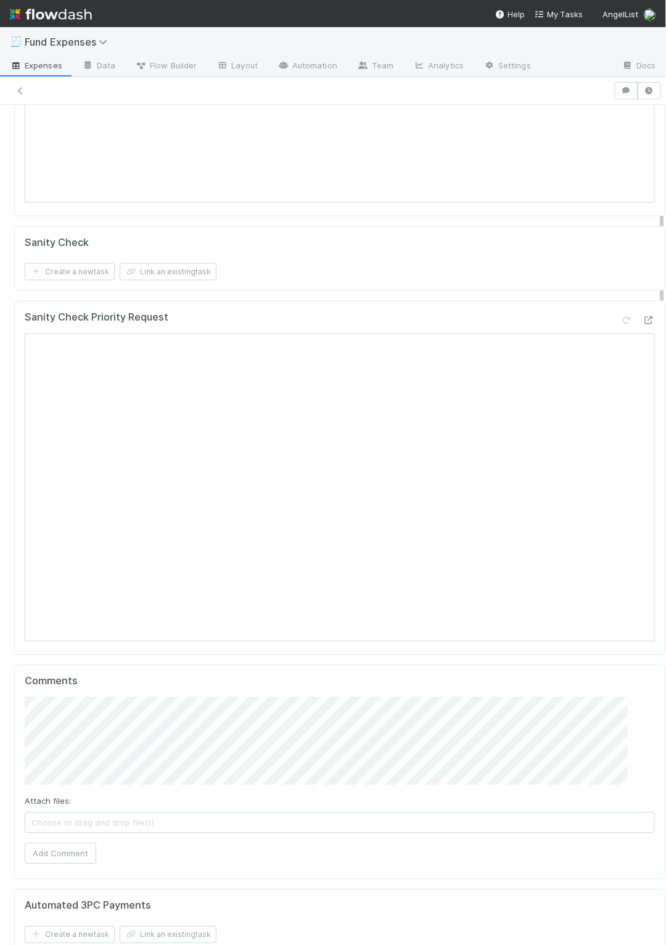
scroll to position [789, 0]
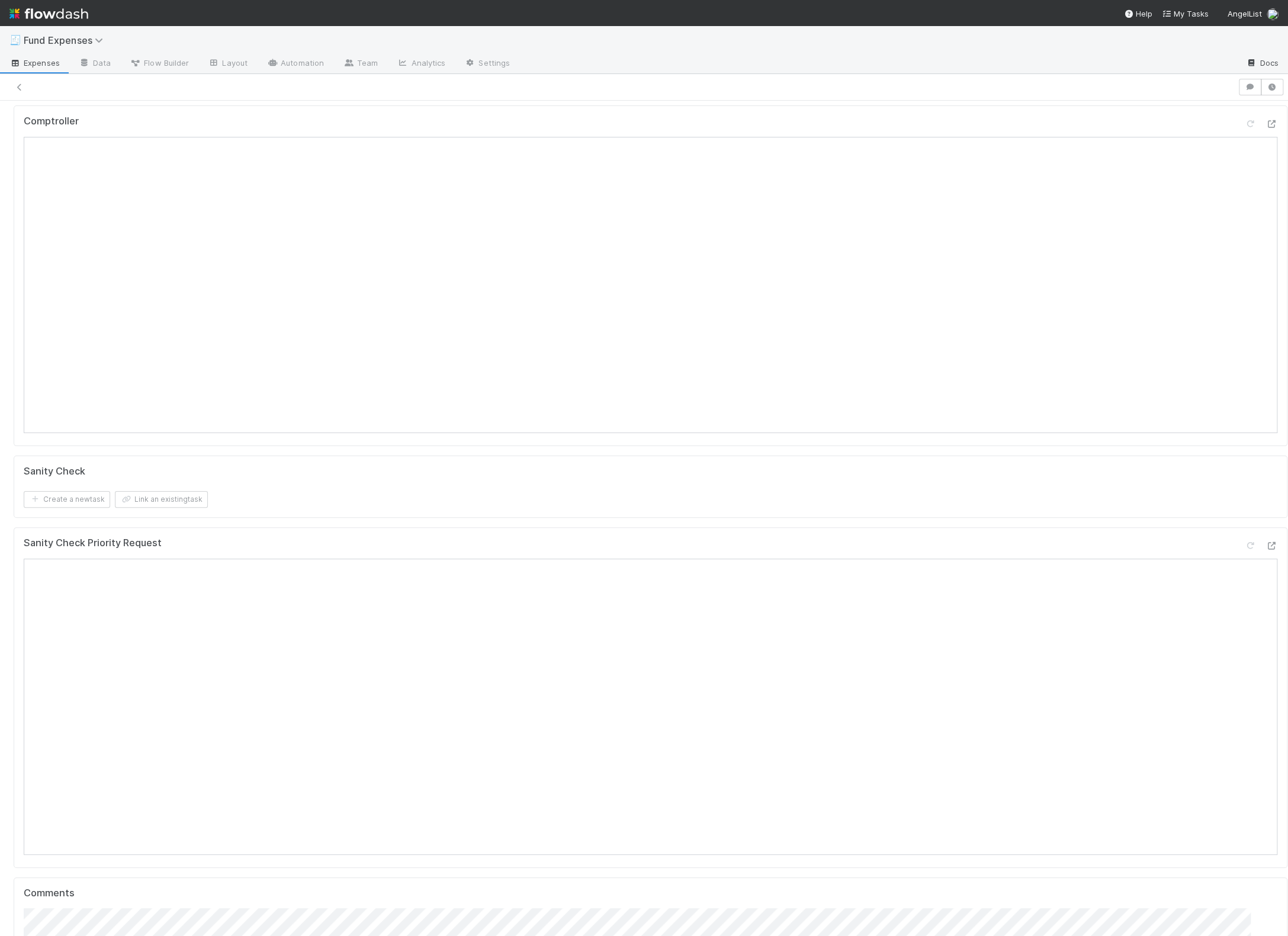
scroll to position [0, 0]
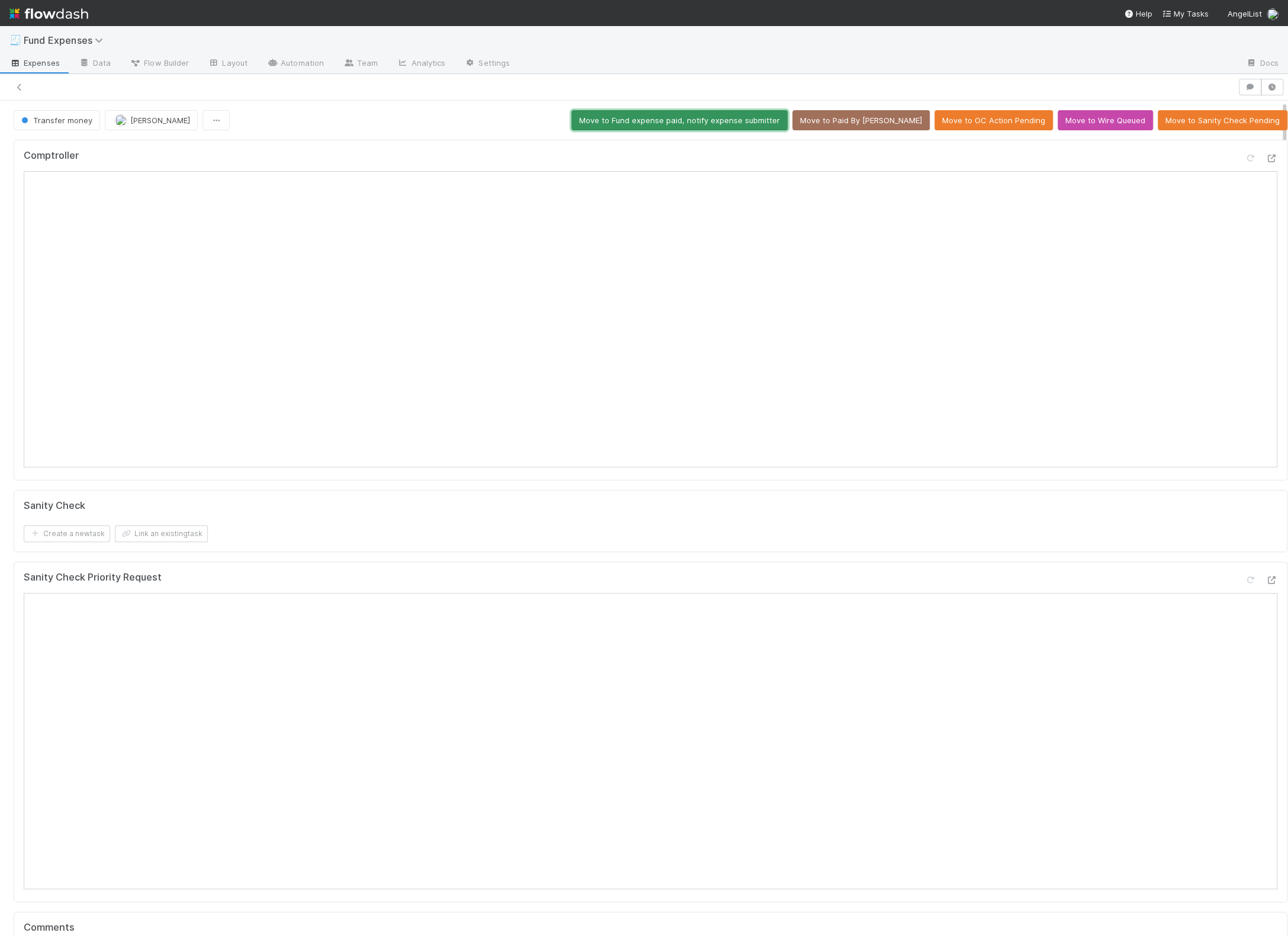
click at [744, 117] on button "Move to Fund expense paid, notify expense submitter" at bounding box center [679, 120] width 216 height 20
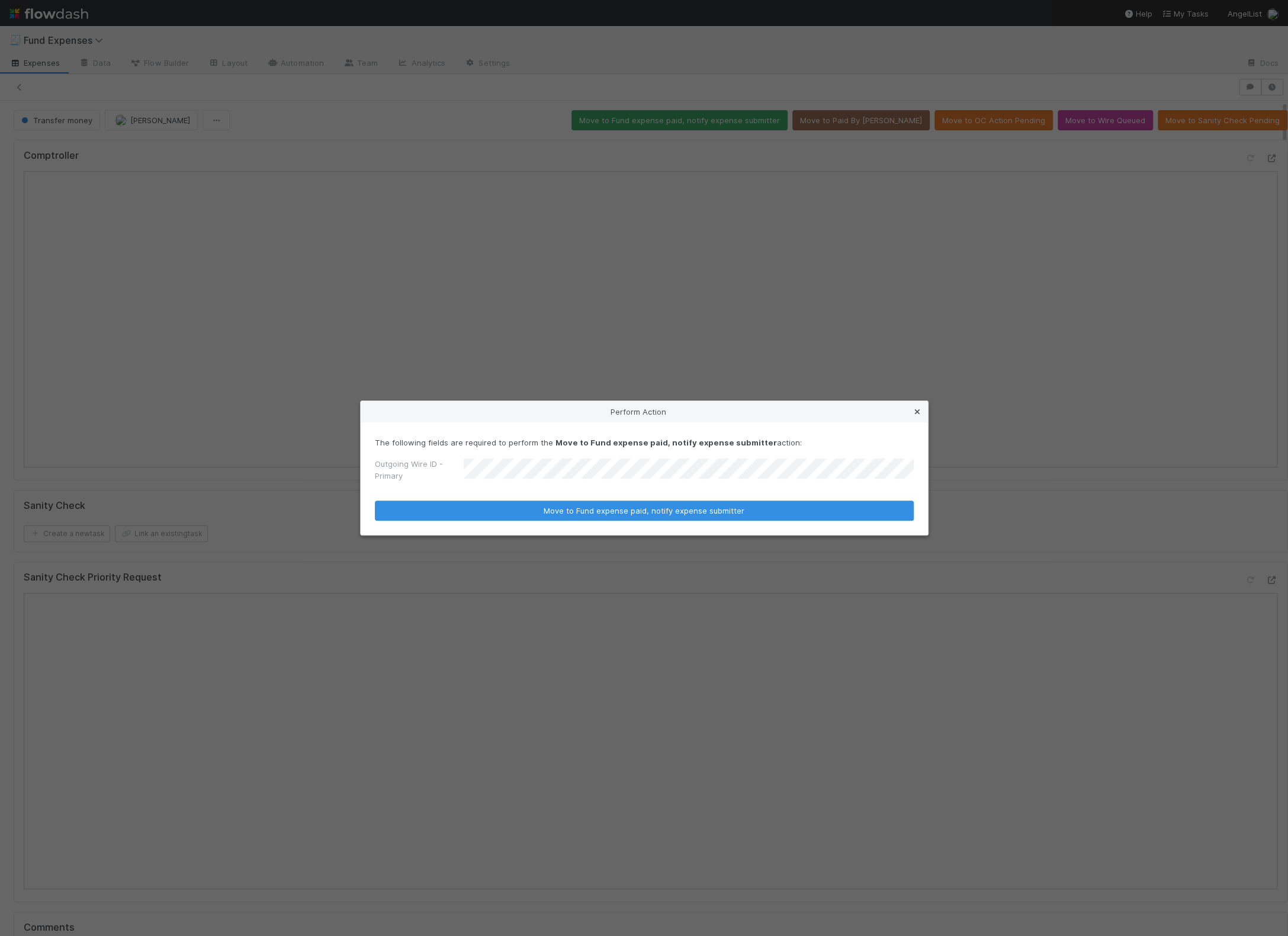
click at [838, 408] on icon at bounding box center [917, 412] width 12 height 8
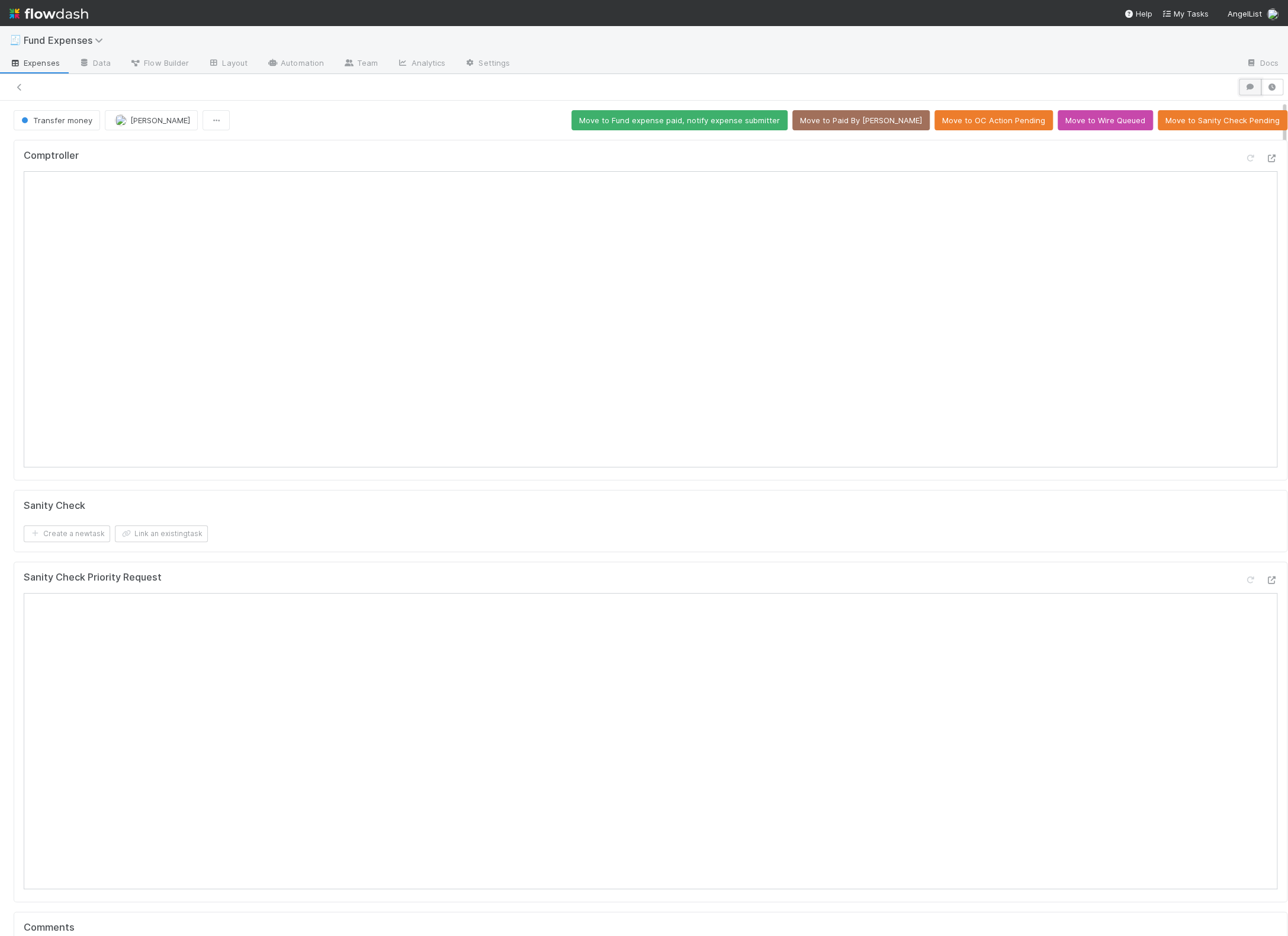
click at [838, 87] on icon "button" at bounding box center [1251, 86] width 12 height 7
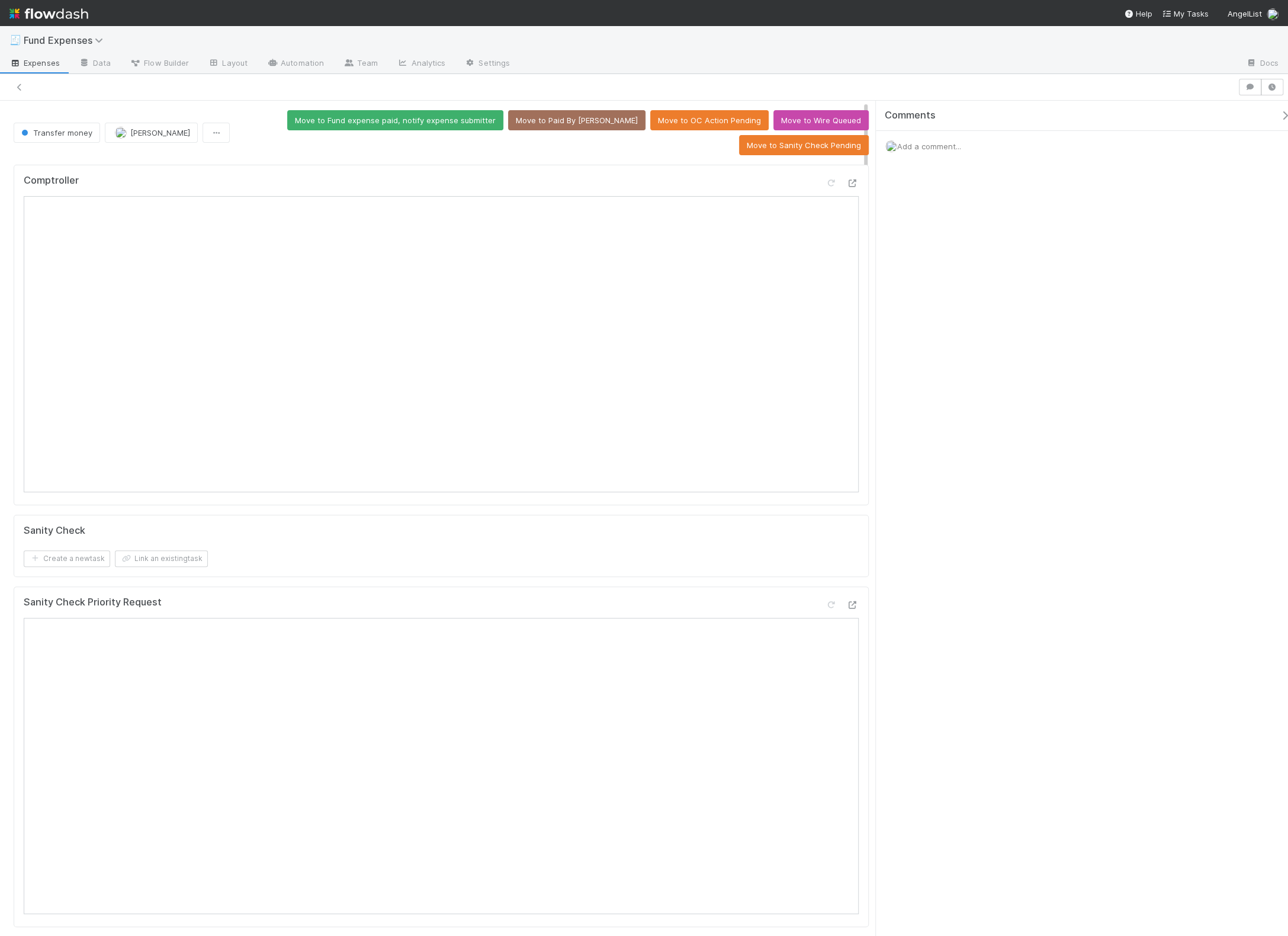
click at [838, 146] on span "Add a comment..." at bounding box center [929, 146] width 64 height 10
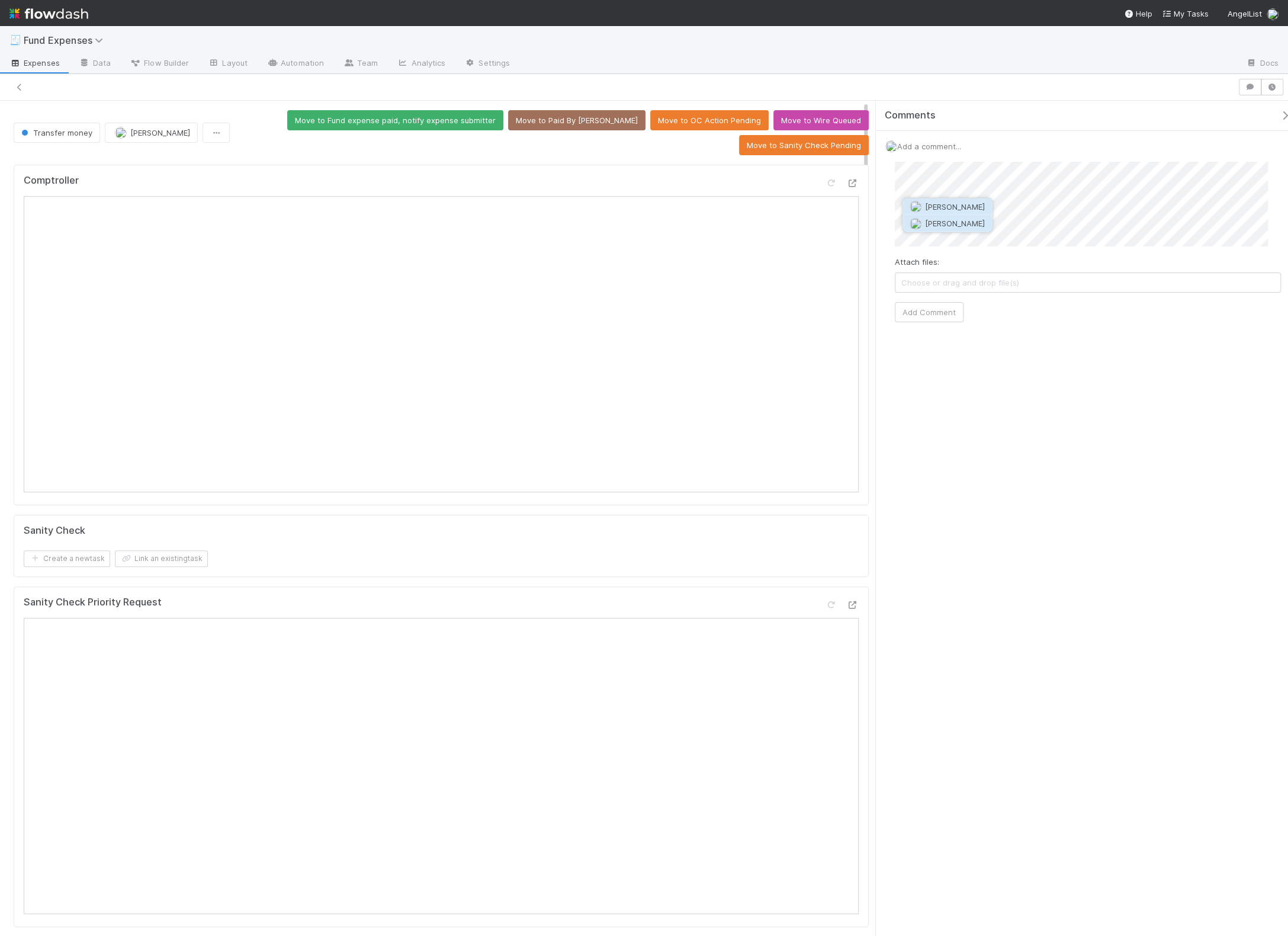
click at [838, 225] on span "Jack Plank" at bounding box center [955, 224] width 60 height 10
click at [838, 211] on div "https://treasury.internal.angellist.com/v/customer_accounts/cd7bba34c2c84603aa4…" at bounding box center [644, 468] width 1288 height 936
click at [838, 196] on input "https://treasury.internal.angellist.com/v/customer_accounts/cd7bba34c2c84603aa4…" at bounding box center [1044, 197] width 163 height 20
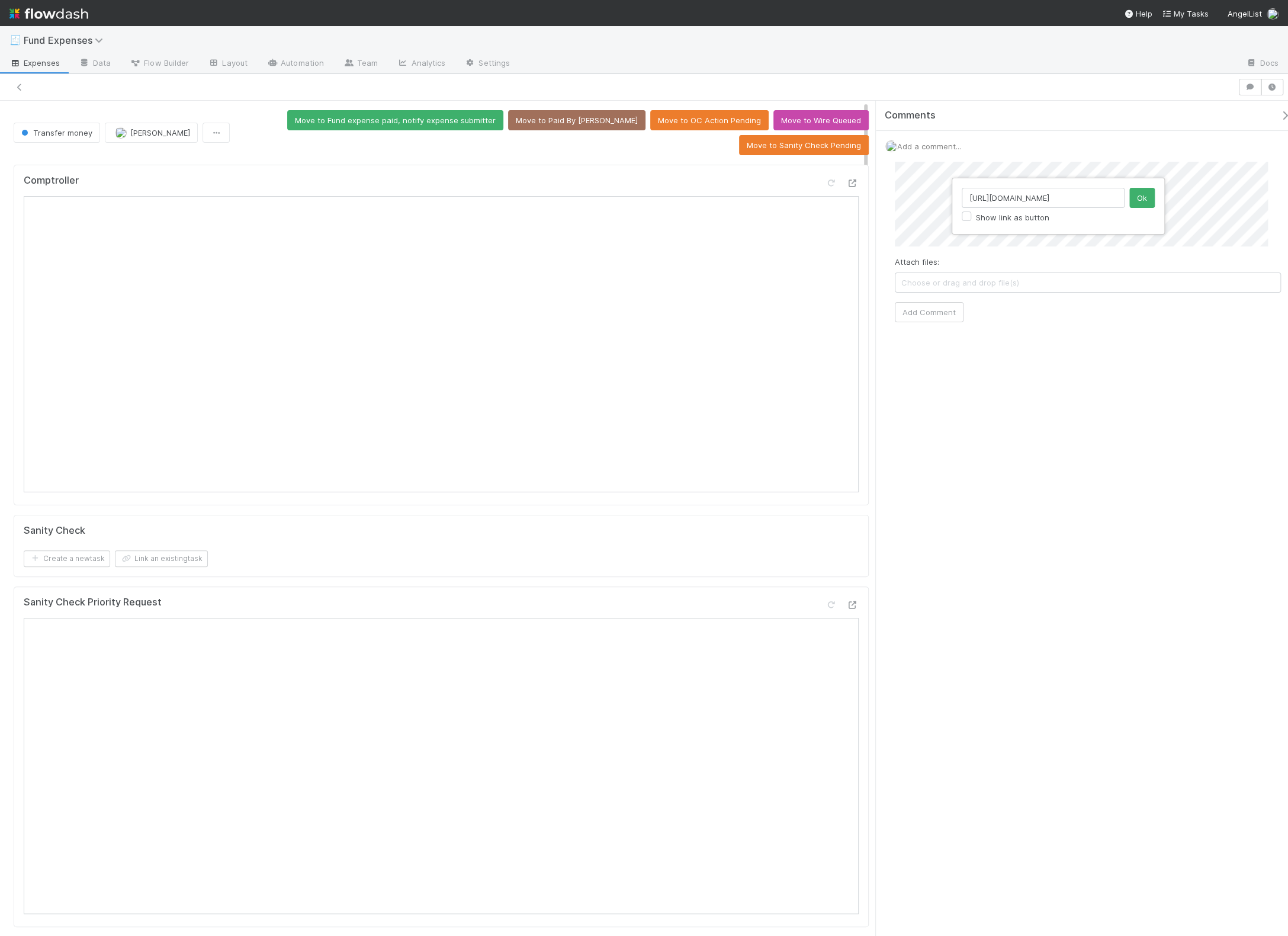
click at [838, 196] on input "https://treasury.internal.angellist.com/v/customer_accounts/cd7bba34c2c84603aa4…" at bounding box center [1044, 197] width 163 height 20
click at [838, 197] on button "Ok" at bounding box center [1142, 197] width 26 height 20
click at [838, 314] on button "Add Comment" at bounding box center [930, 312] width 69 height 20
click at [428, 116] on button "Move to Fund expense paid, notify expense submitter" at bounding box center [395, 120] width 216 height 20
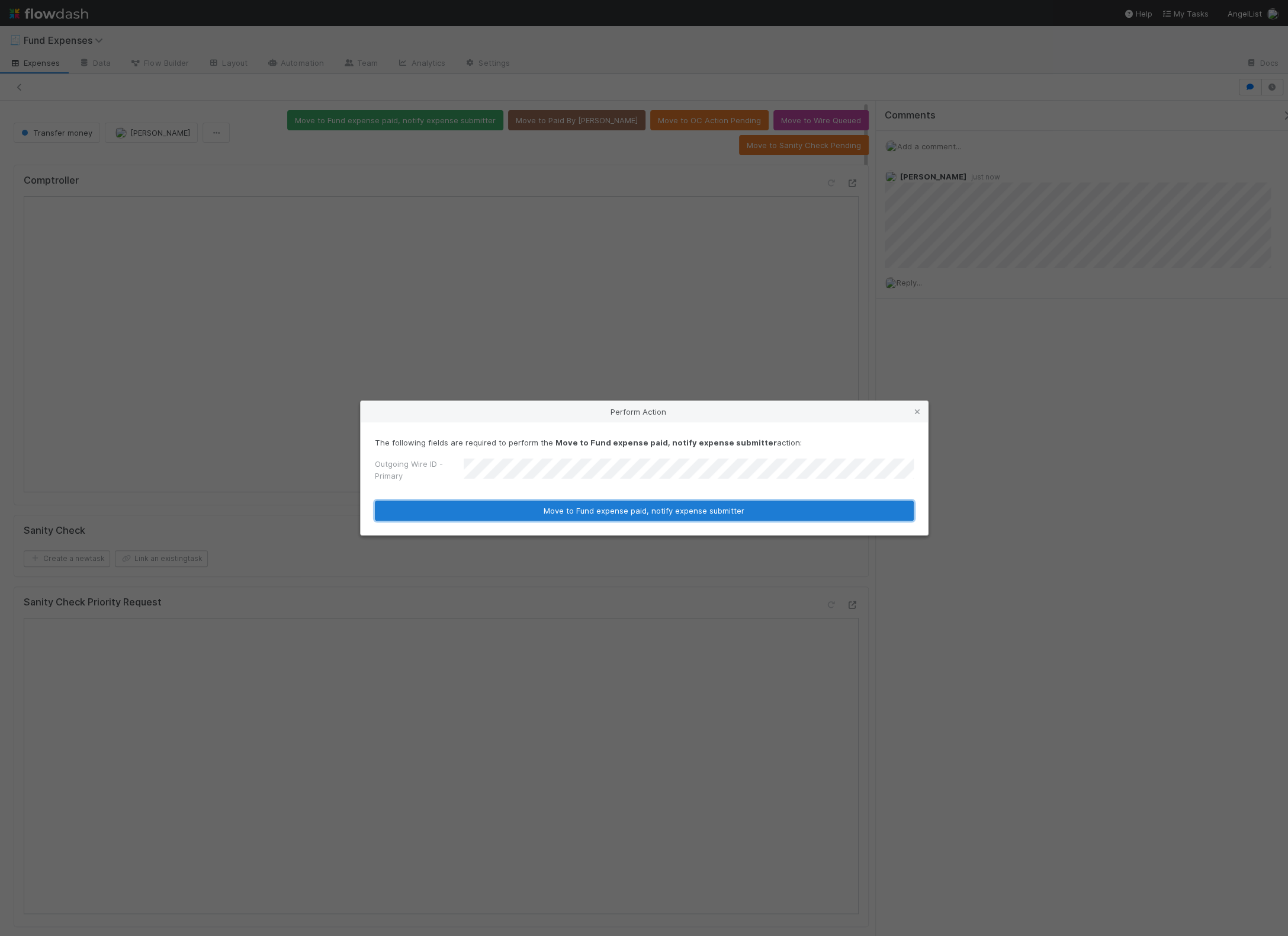
click at [540, 516] on button "Move to Fund expense paid, notify expense submitter" at bounding box center [644, 510] width 539 height 20
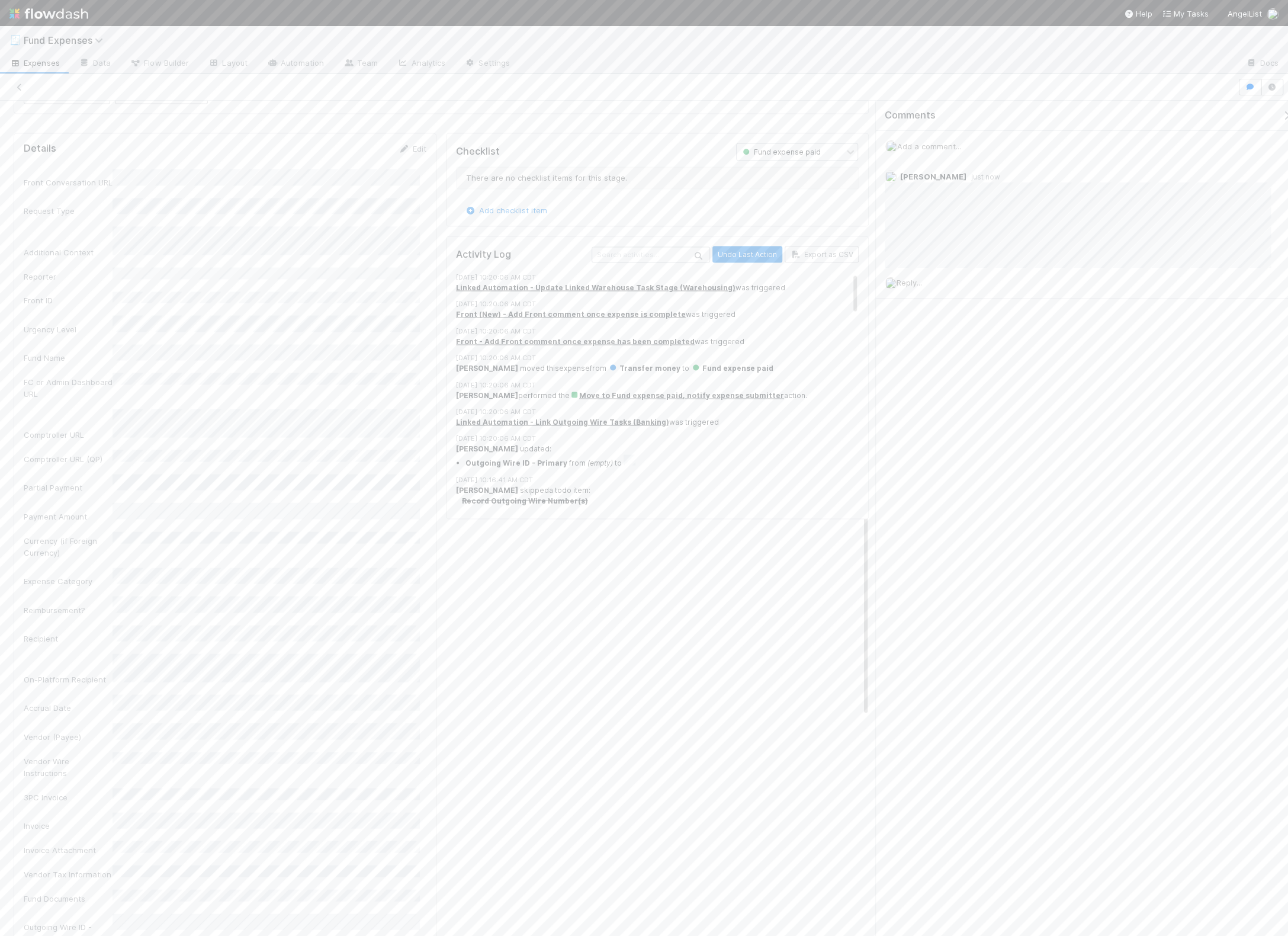
scroll to position [1793, 0]
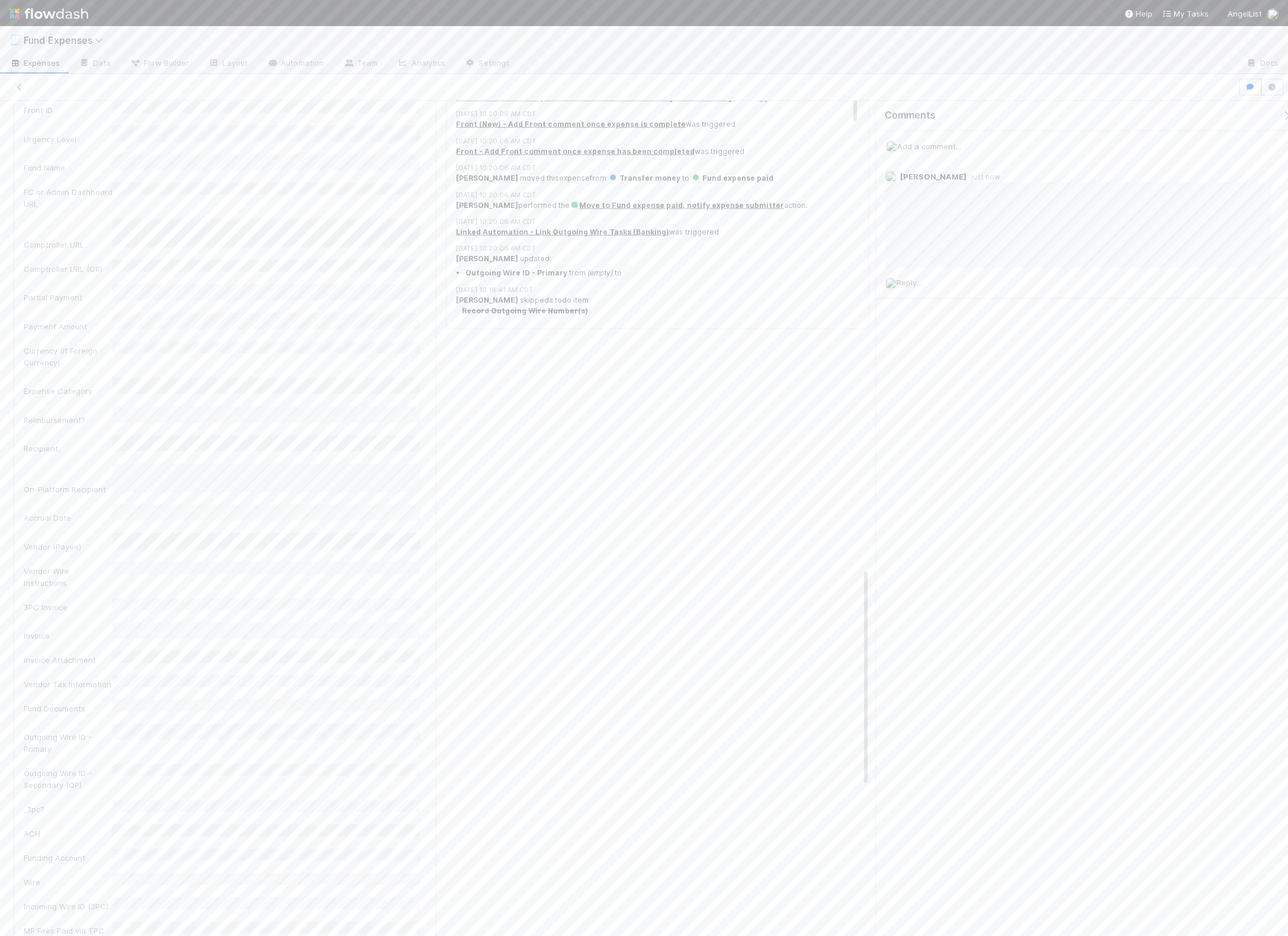
click at [838, 118] on icon "button" at bounding box center [1287, 115] width 12 height 10
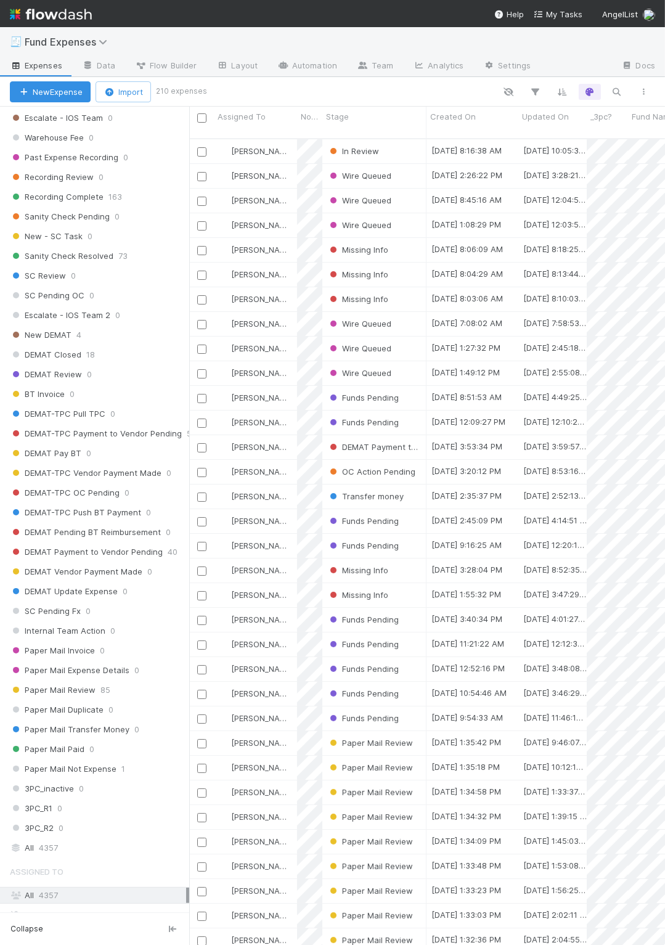
scroll to position [1008, 0]
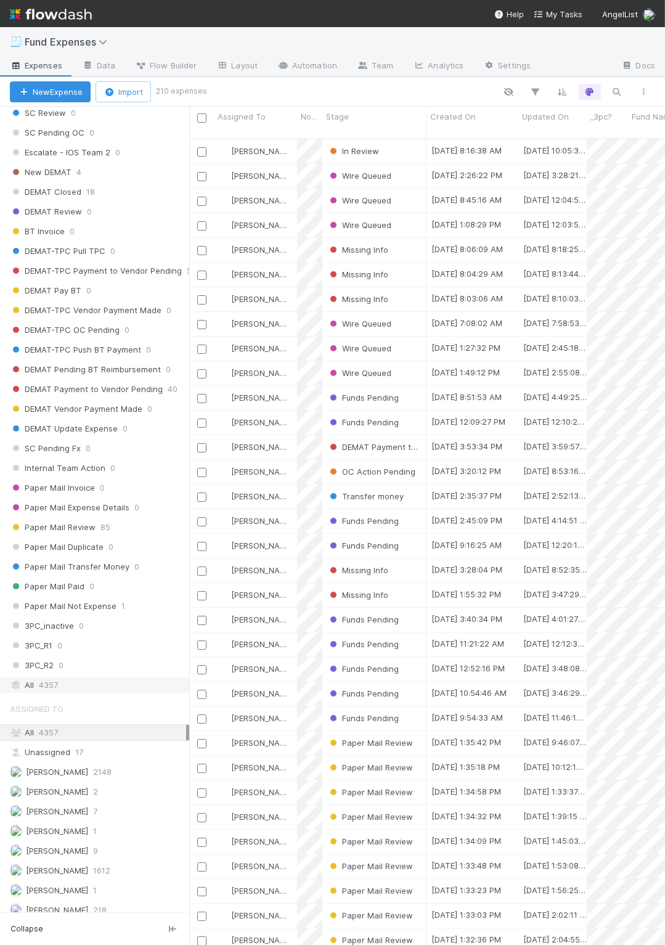
click at [72, 678] on div "All 4357" at bounding box center [98, 685] width 176 height 15
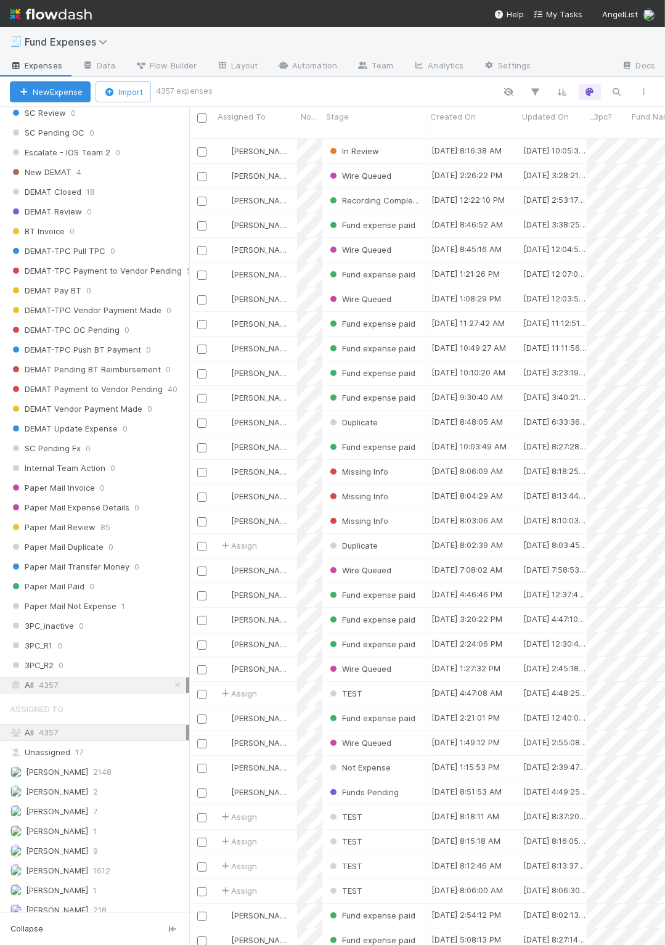
scroll to position [803, 462]
click at [622, 89] on icon "button" at bounding box center [617, 91] width 12 height 11
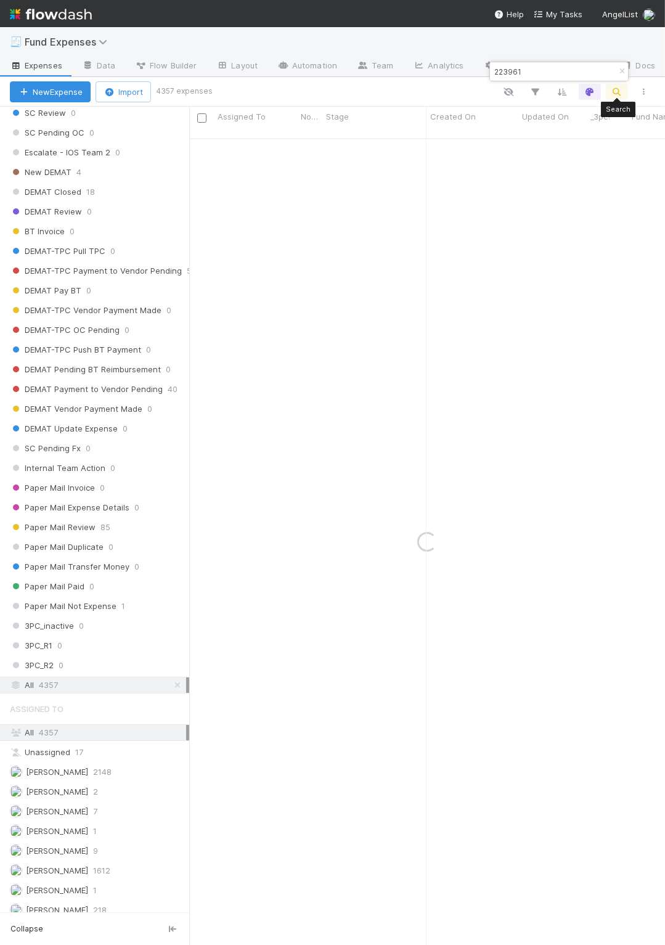
type input "223961"
click at [412, 139] on div "In Review" at bounding box center [375, 151] width 104 height 24
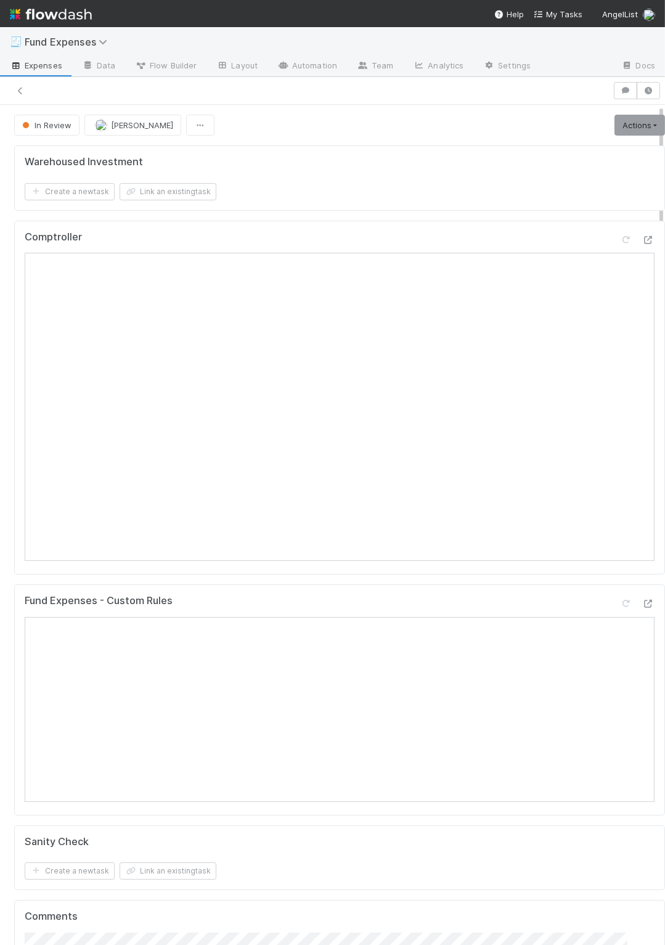
click at [392, 175] on form "Warehoused Investment Create a new task Link an existing task" at bounding box center [340, 178] width 630 height 44
click at [268, 585] on div "Fund Expenses - Custom Rules" at bounding box center [339, 700] width 651 height 231
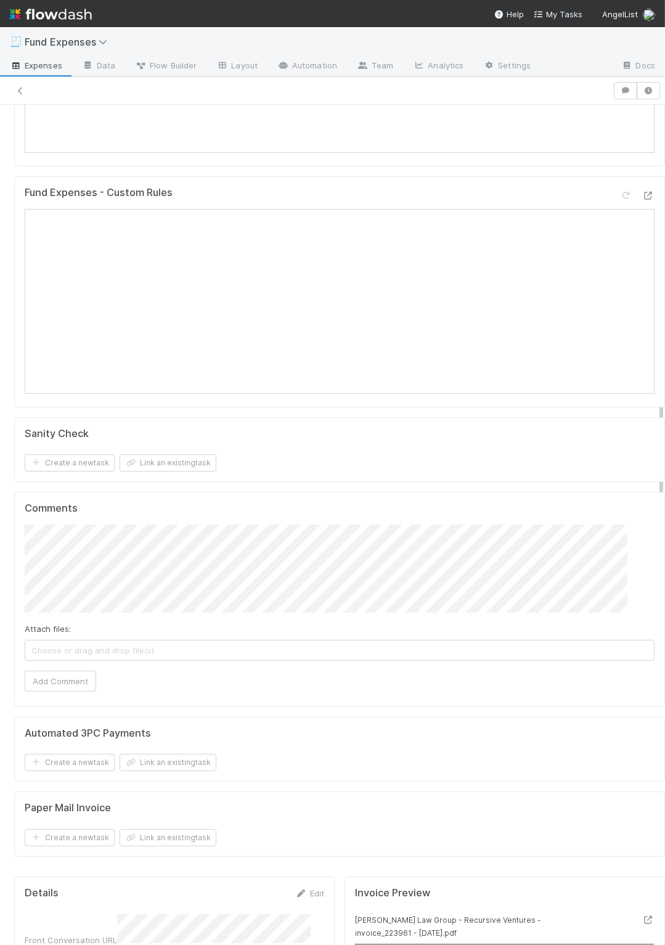
scroll to position [638, 0]
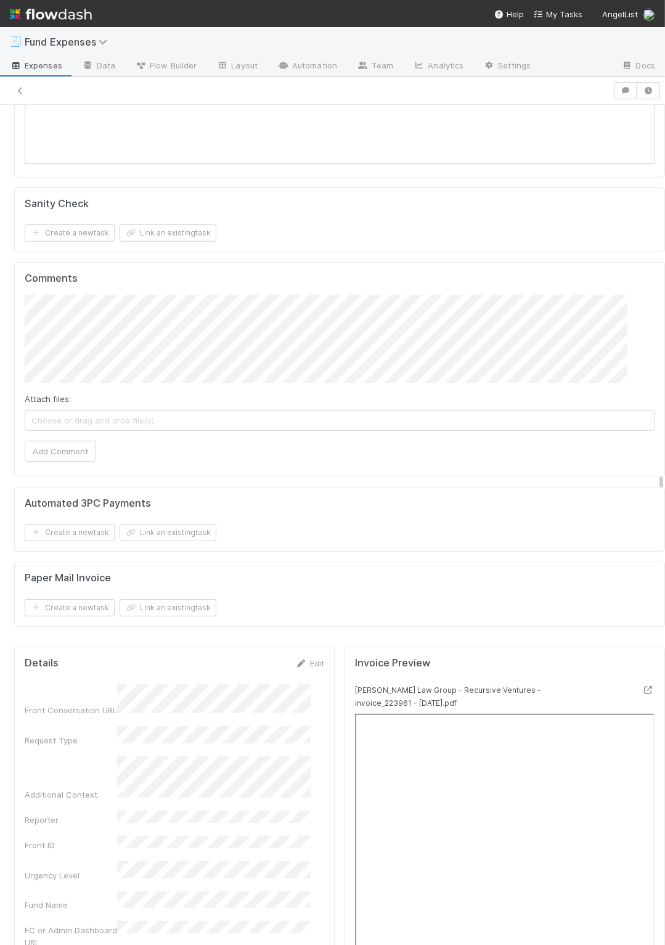
click at [346, 697] on div "Ross Law Group - Recursive Ventures - invoice_223961 - 11.12.24.pdf" at bounding box center [465, 696] width 239 height 25
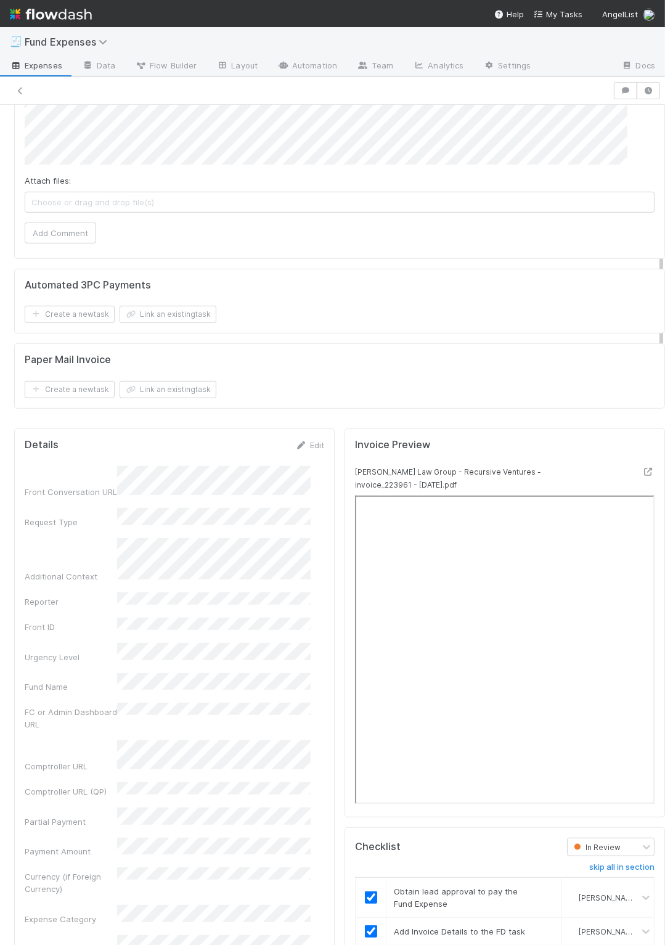
scroll to position [0, 0]
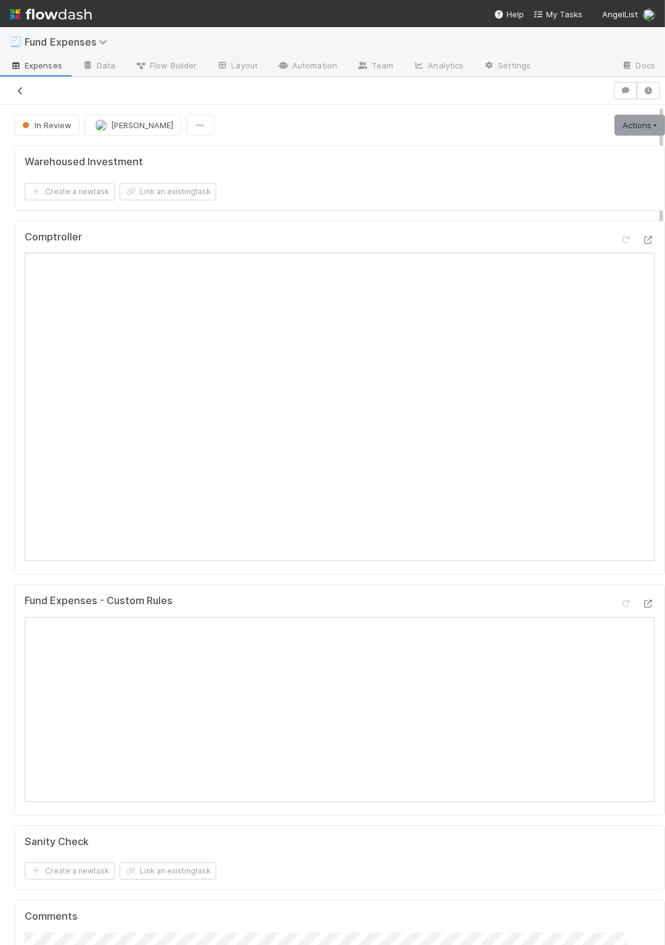
click at [20, 87] on icon at bounding box center [20, 91] width 12 height 8
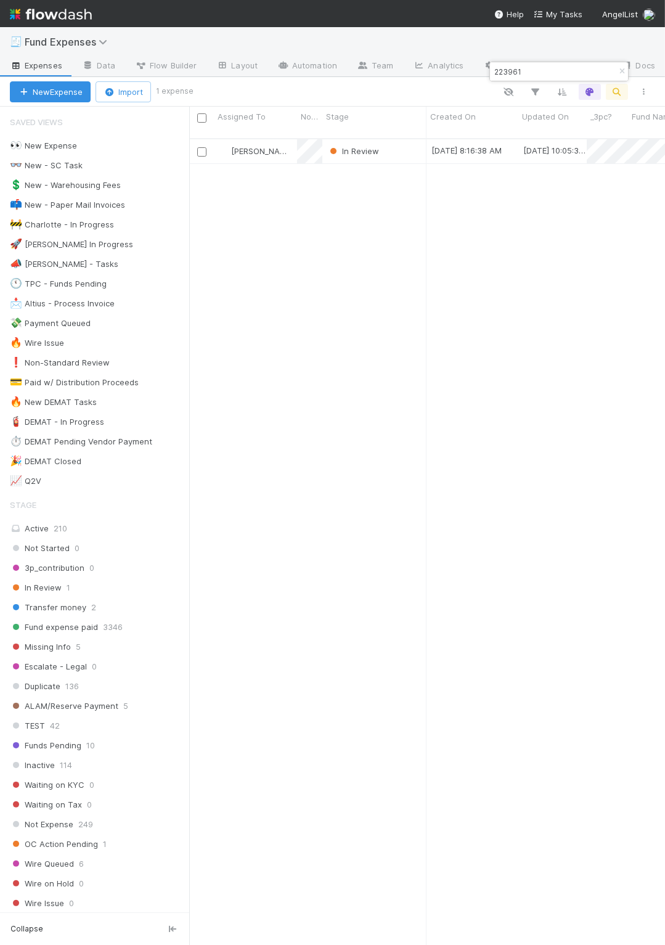
scroll to position [803, 462]
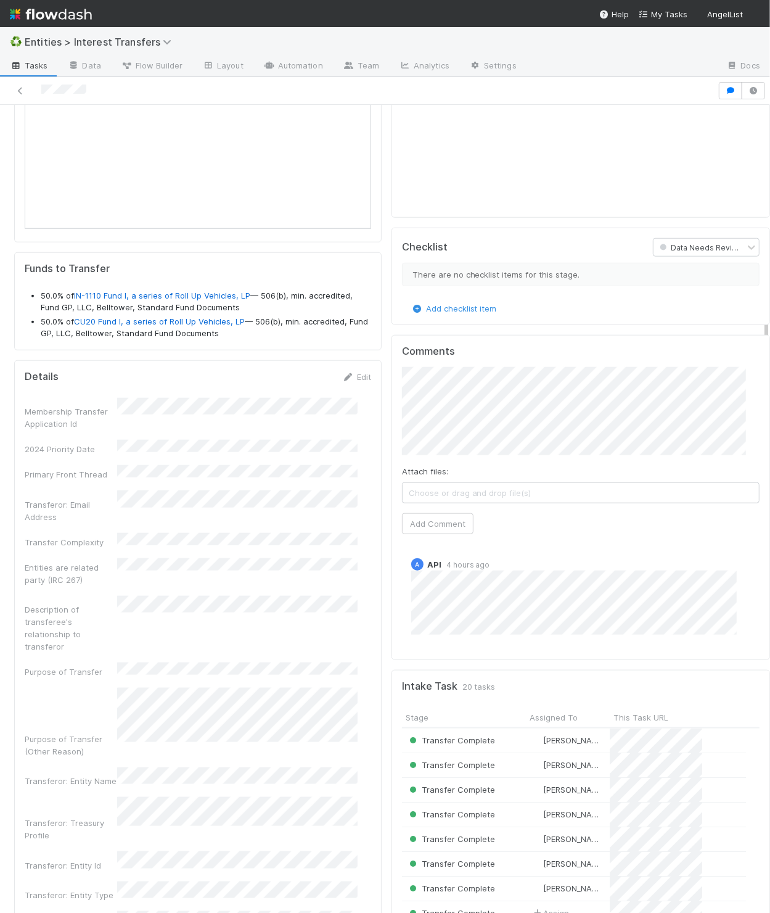
scroll to position [634, 0]
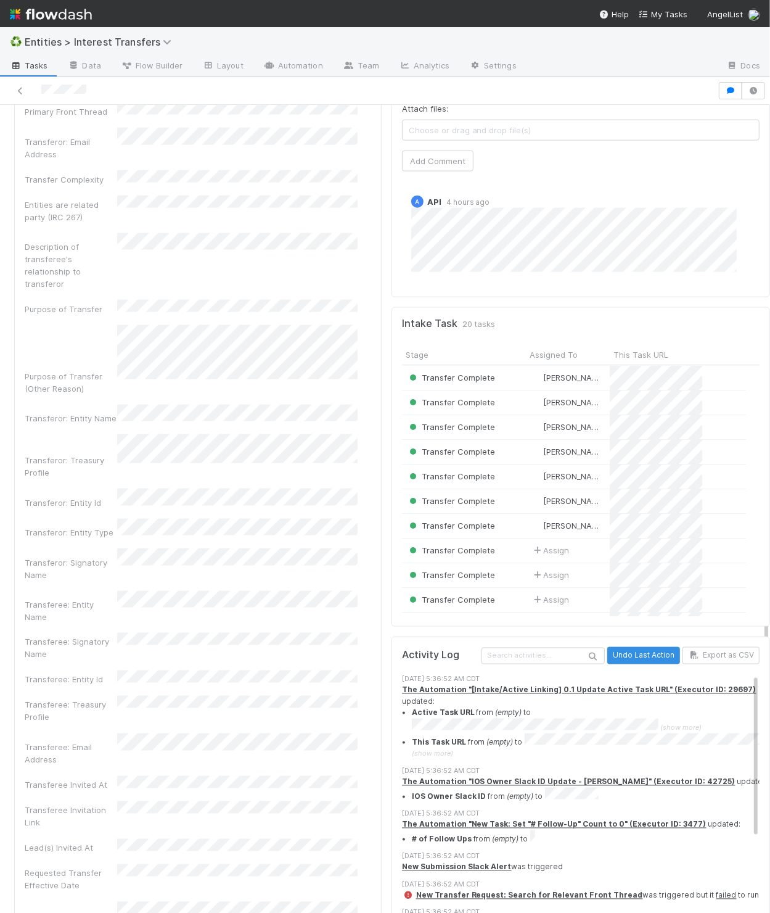
scroll to position [1008, 0]
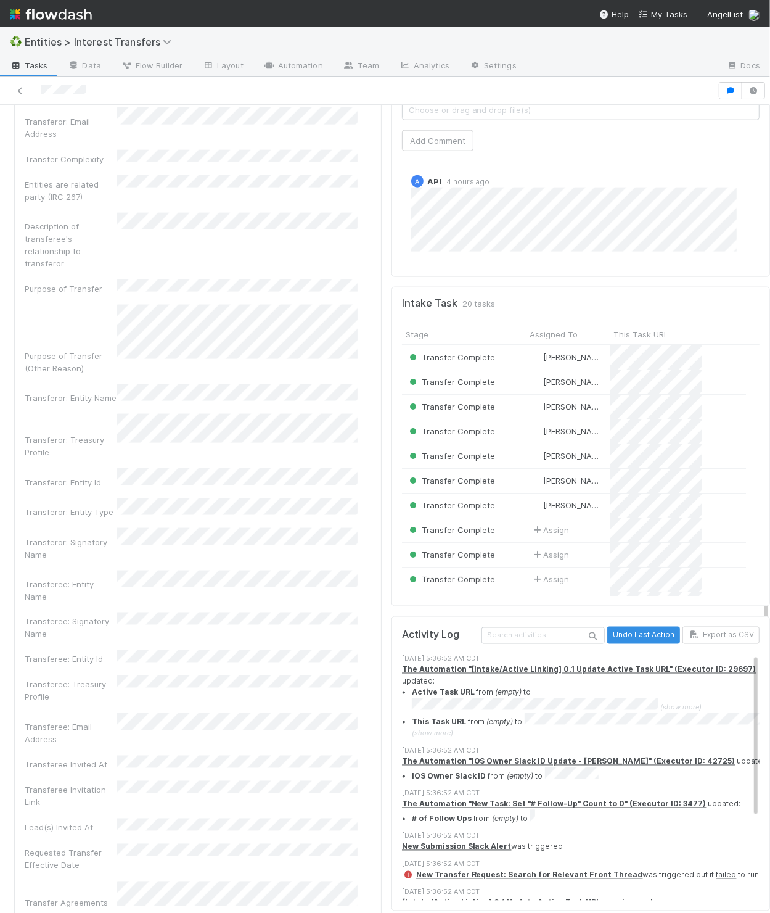
click at [387, 767] on div "is not a valid URL. Checklist Data Needs Review There are no checklist items fo…" at bounding box center [581, 708] width 389 height 2416
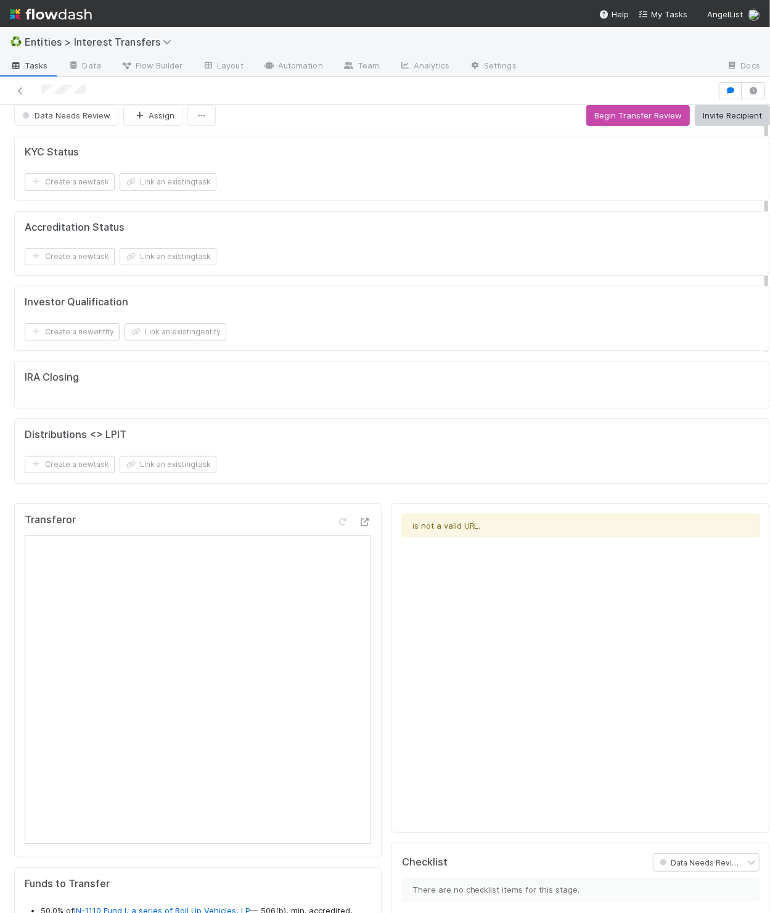
scroll to position [0, 0]
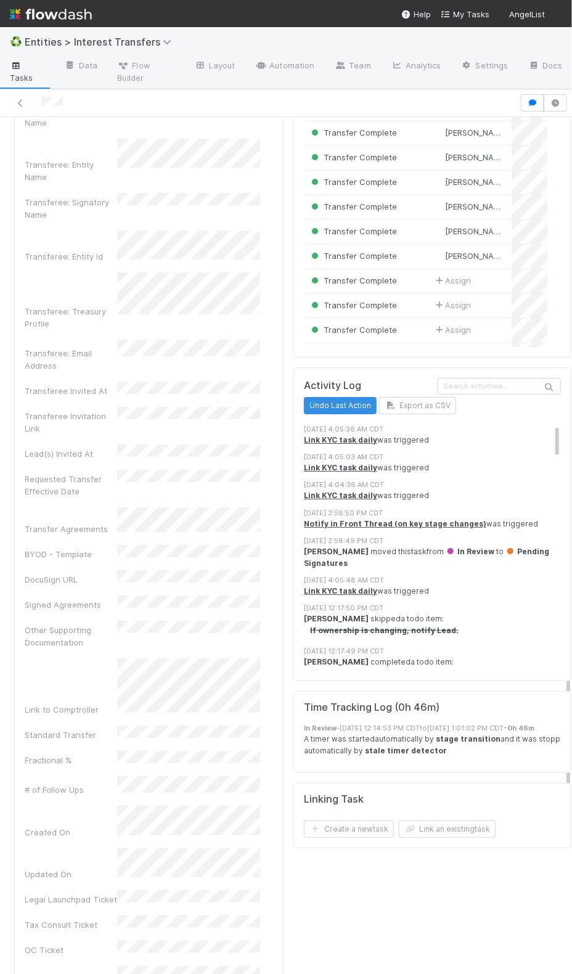
scroll to position [1378, 0]
